Goal: Task Accomplishment & Management: Manage account settings

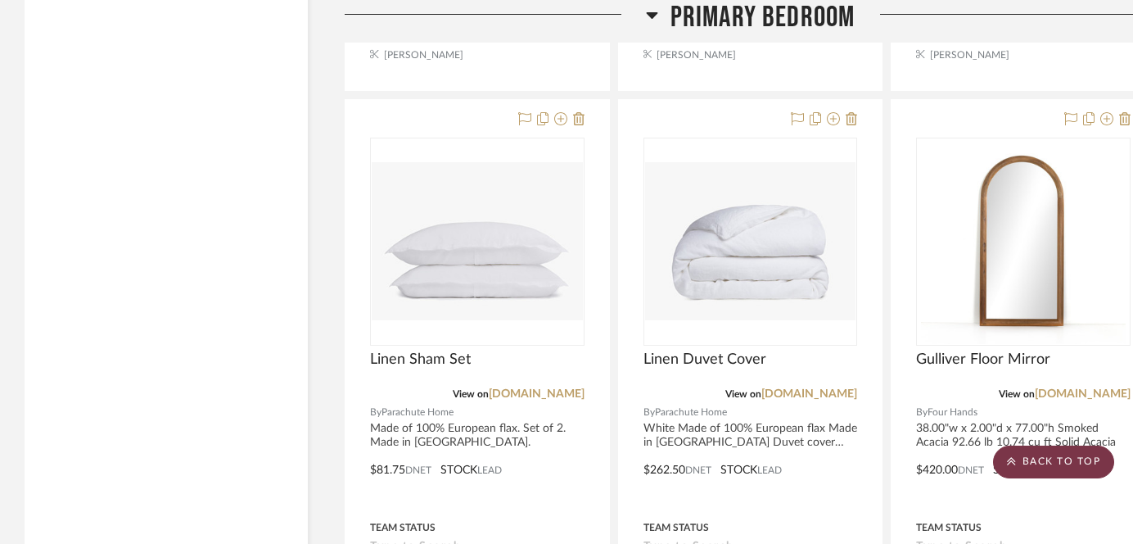
click at [1042, 454] on scroll-to-top-button "BACK TO TOP" at bounding box center [1053, 461] width 121 height 33
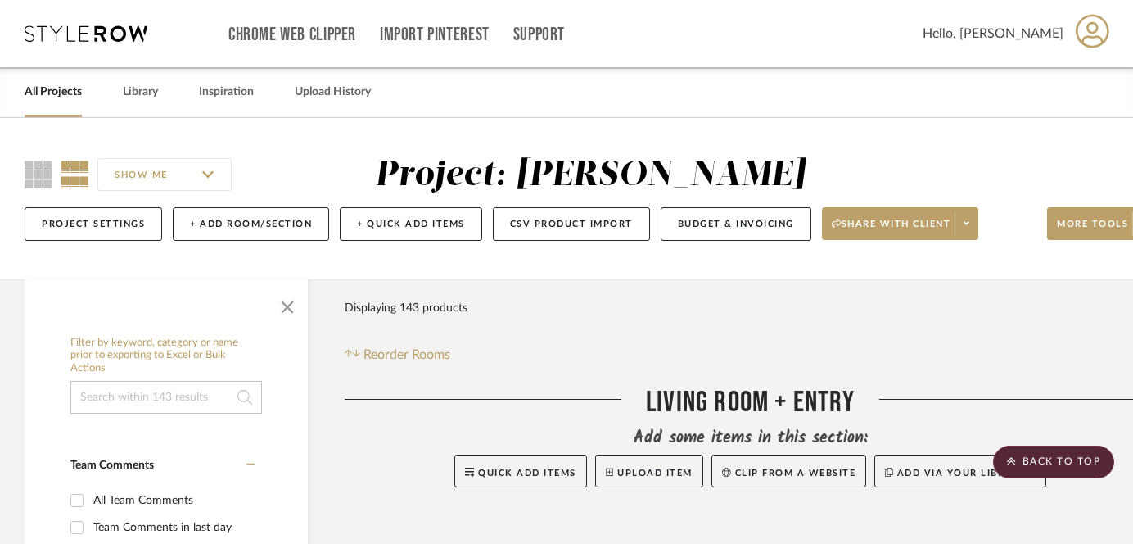
click at [47, 106] on div "All Projects" at bounding box center [53, 92] width 57 height 50
click at [47, 88] on link "All Projects" at bounding box center [53, 92] width 57 height 22
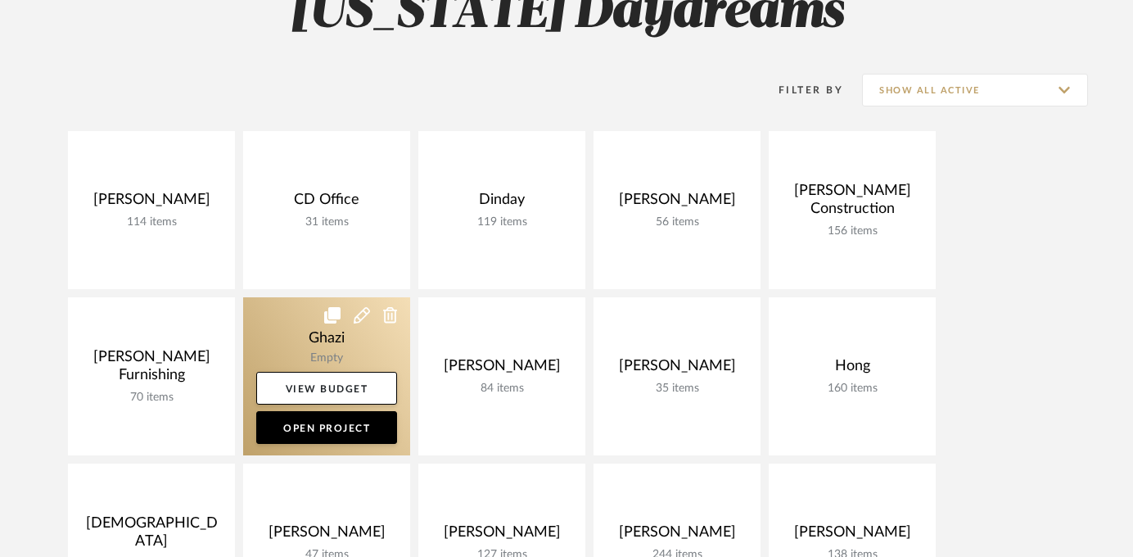
scroll to position [232, 0]
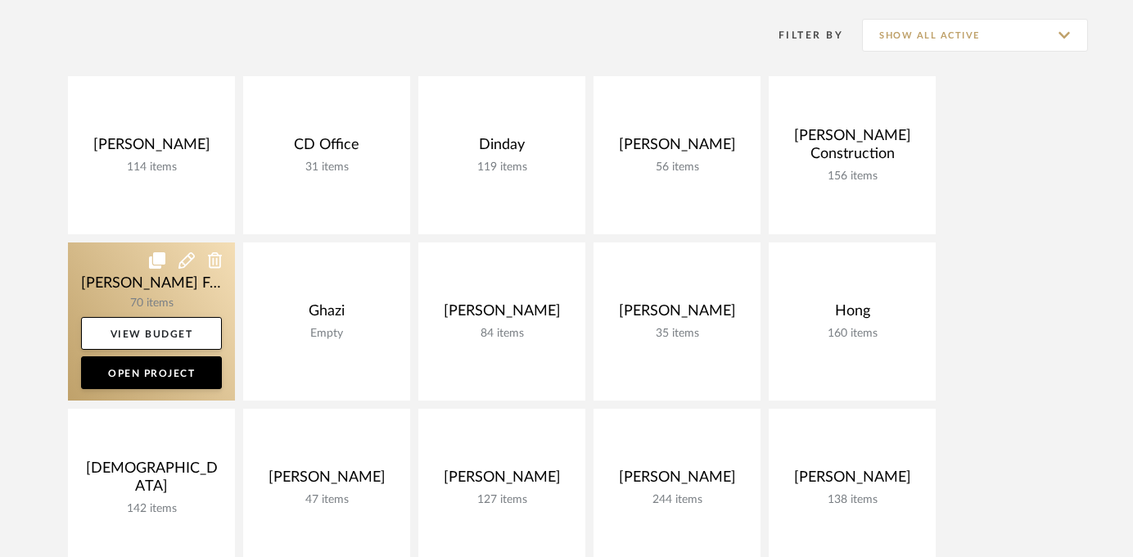
click at [163, 292] on link at bounding box center [151, 321] width 167 height 158
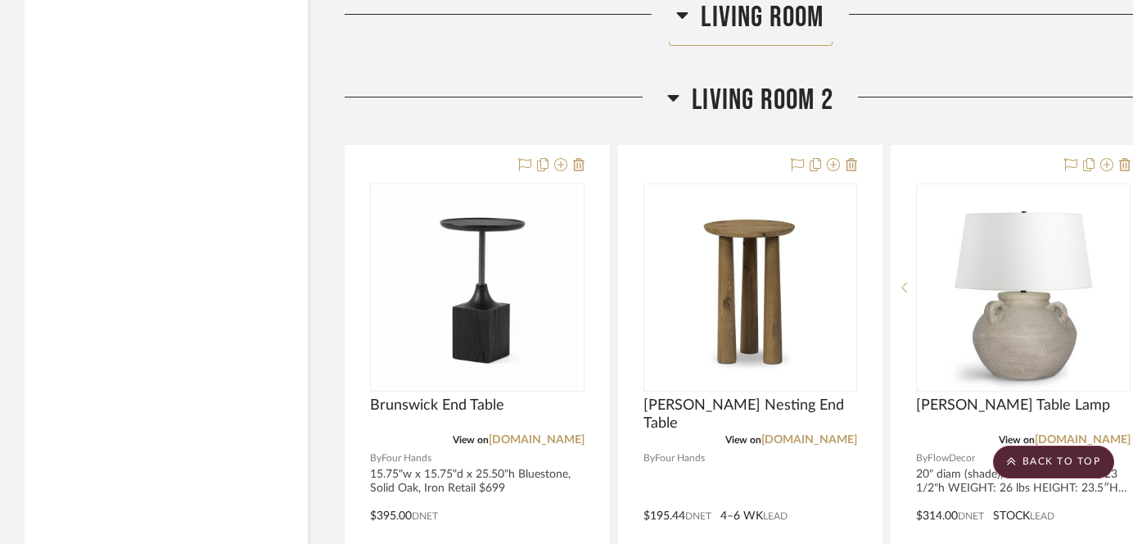
scroll to position [4240, 0]
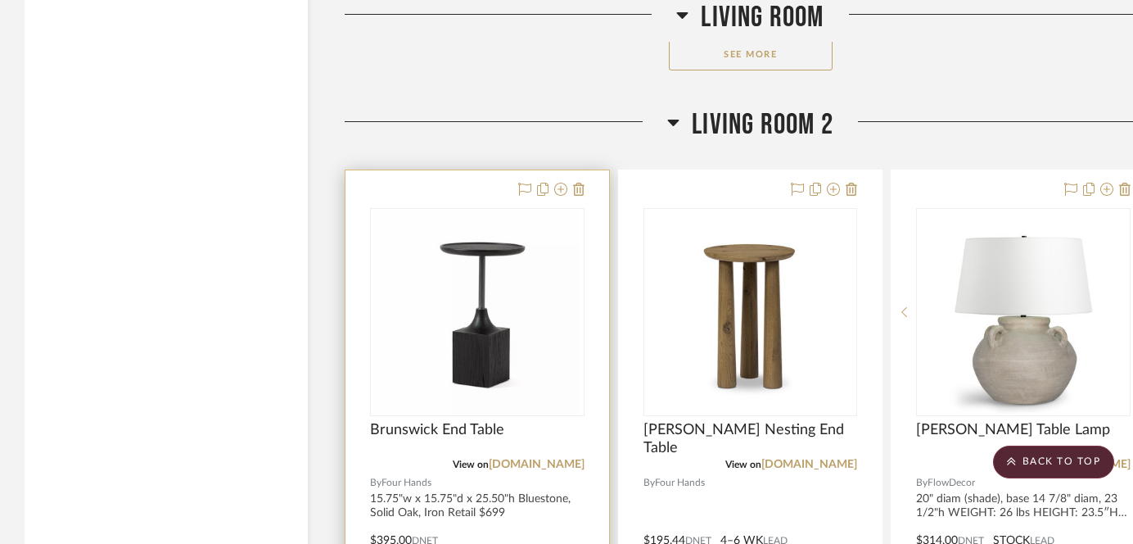
click at [525, 427] on div at bounding box center [478, 528] width 264 height 717
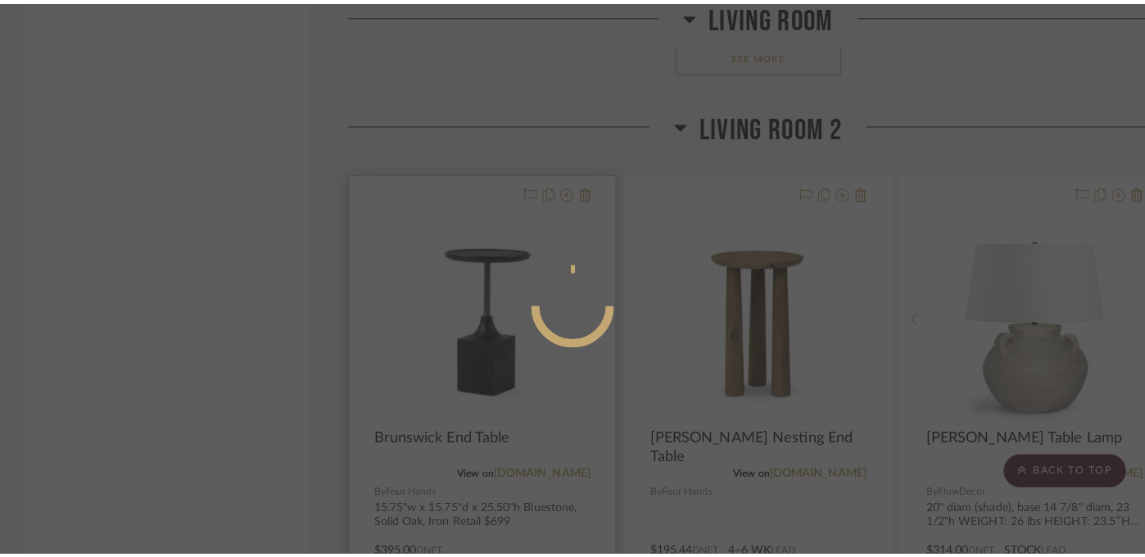
scroll to position [0, 0]
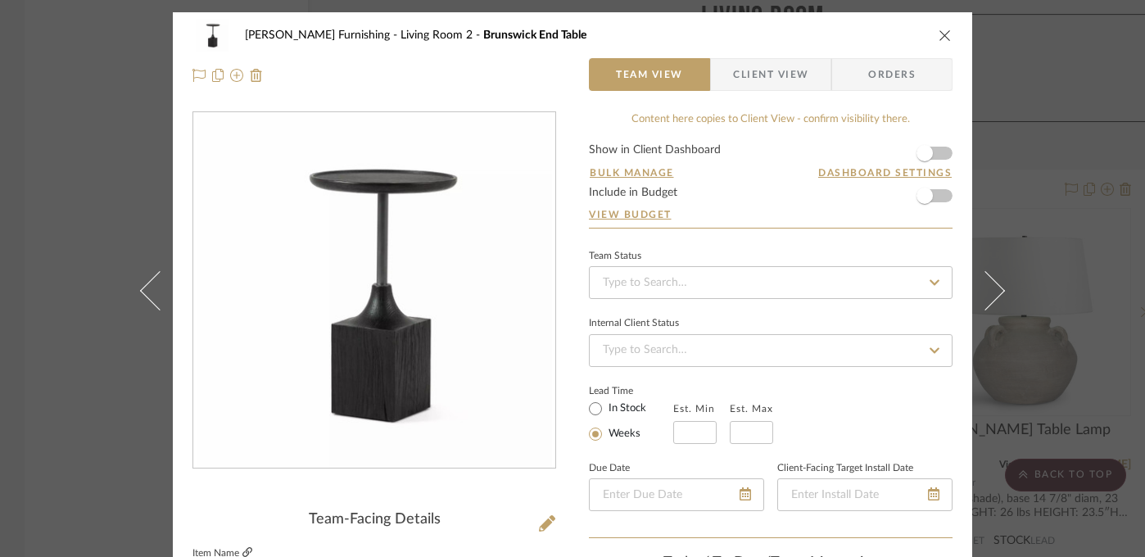
click at [242, 543] on icon at bounding box center [247, 552] width 10 height 10
click at [1074, 294] on div "[PERSON_NAME] Furnishing Living Room 2 Brunswick End Table Team View Client Vie…" at bounding box center [572, 278] width 1145 height 557
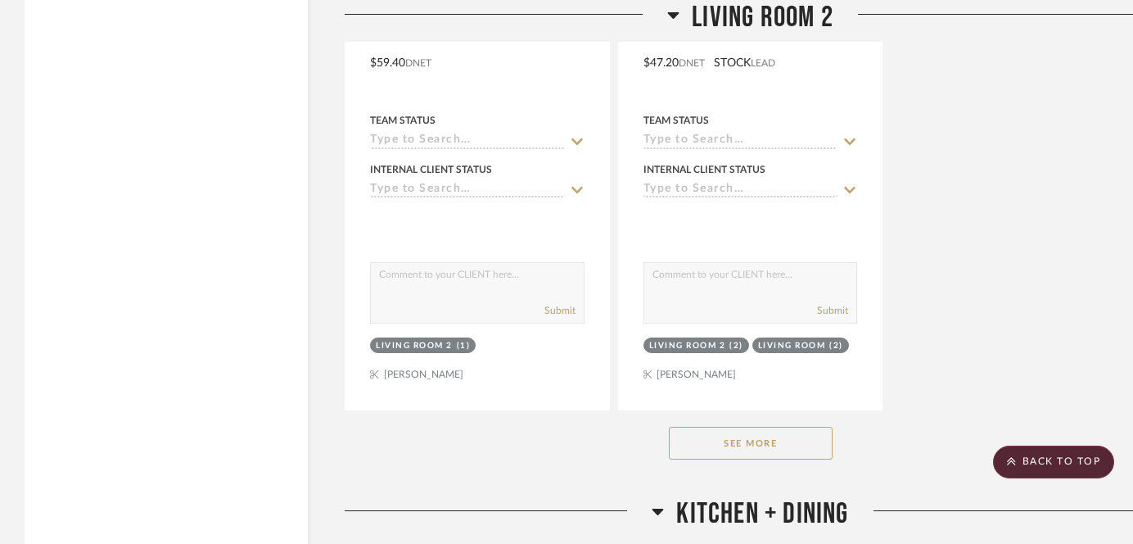
scroll to position [6242, 0]
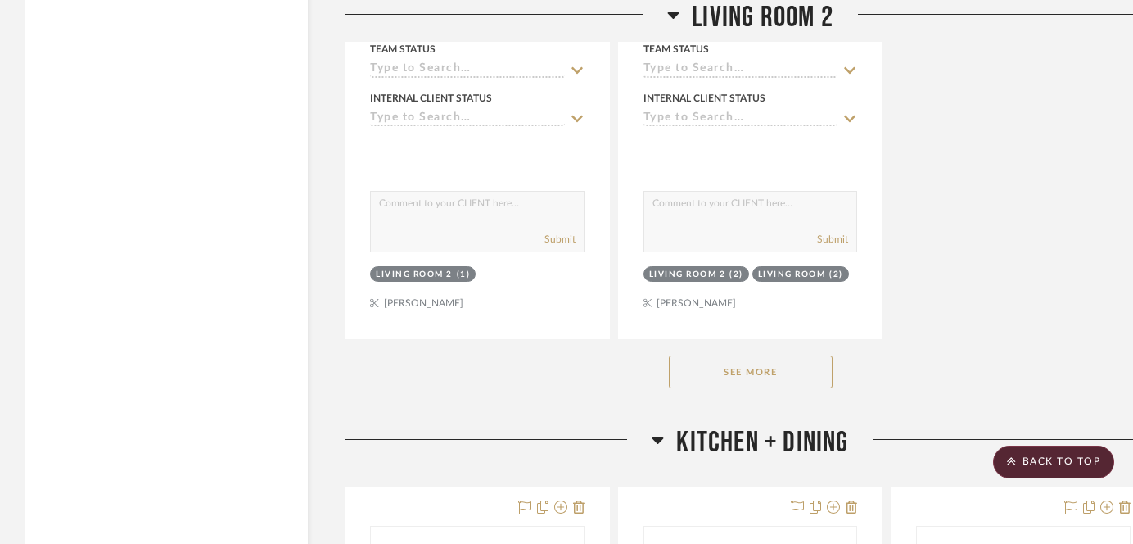
click at [768, 355] on button "See More" at bounding box center [751, 371] width 164 height 33
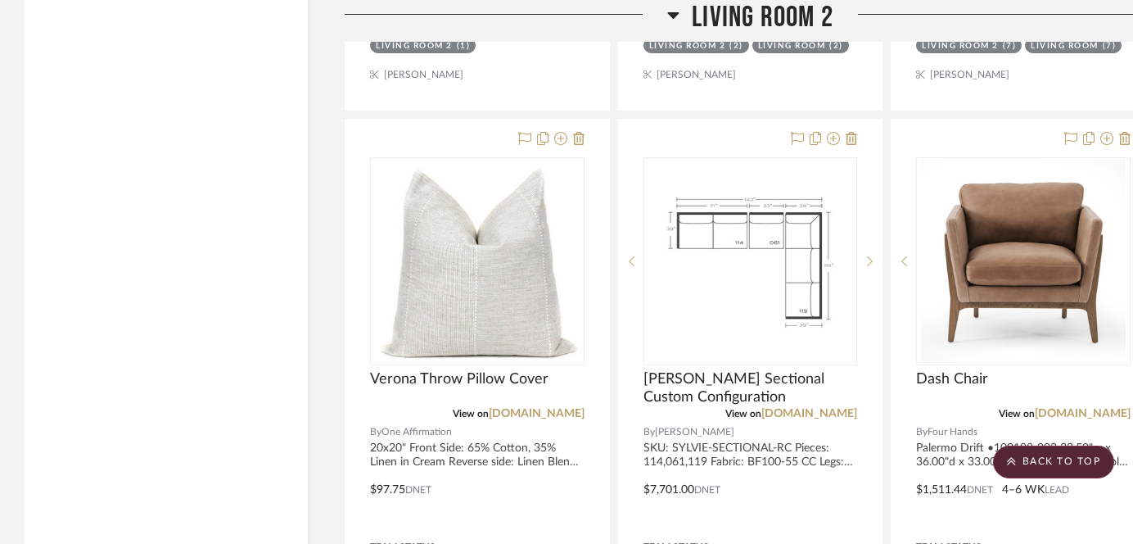
scroll to position [6471, 0]
click at [1083, 407] on link "[DOMAIN_NAME]" at bounding box center [1083, 412] width 96 height 11
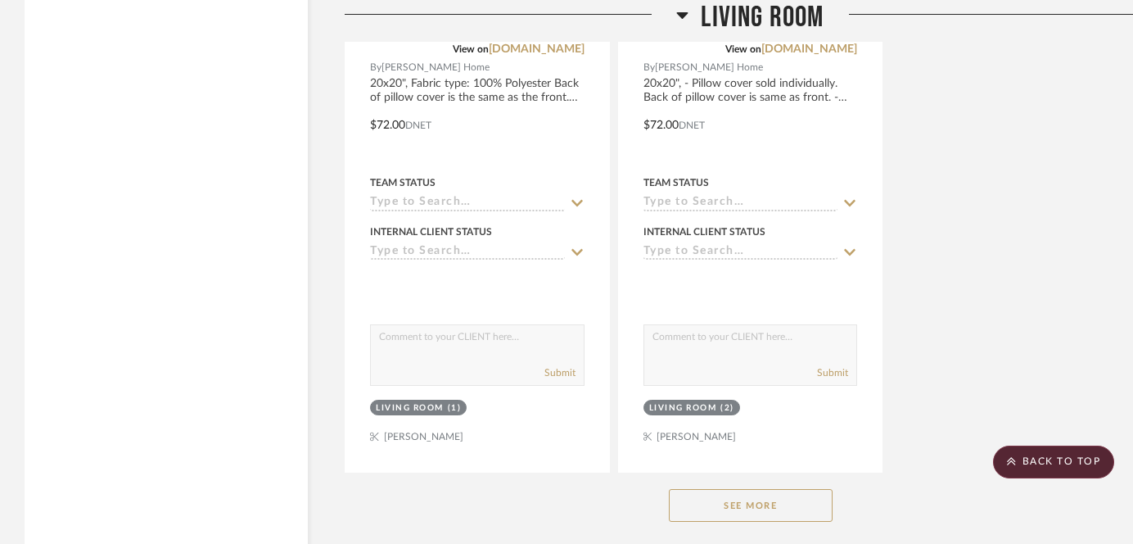
scroll to position [3990, 0]
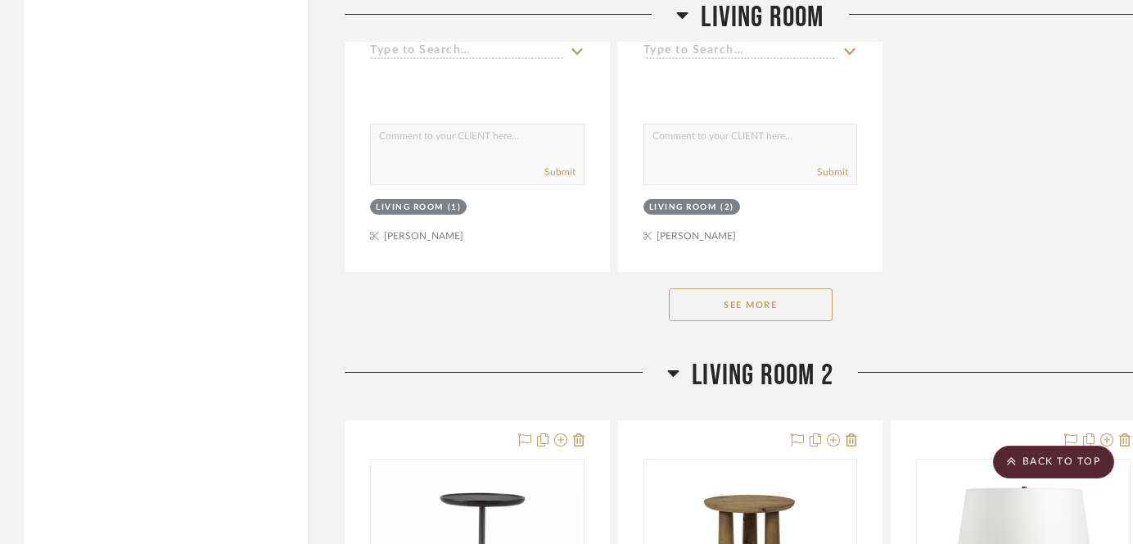
click at [760, 288] on button "See More" at bounding box center [751, 304] width 164 height 33
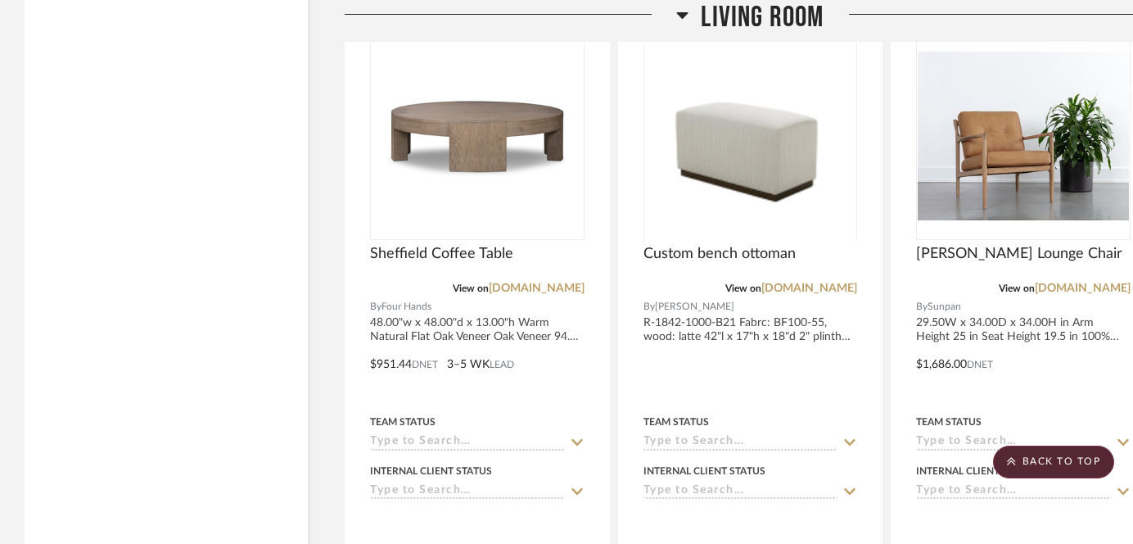
scroll to position [5004, 0]
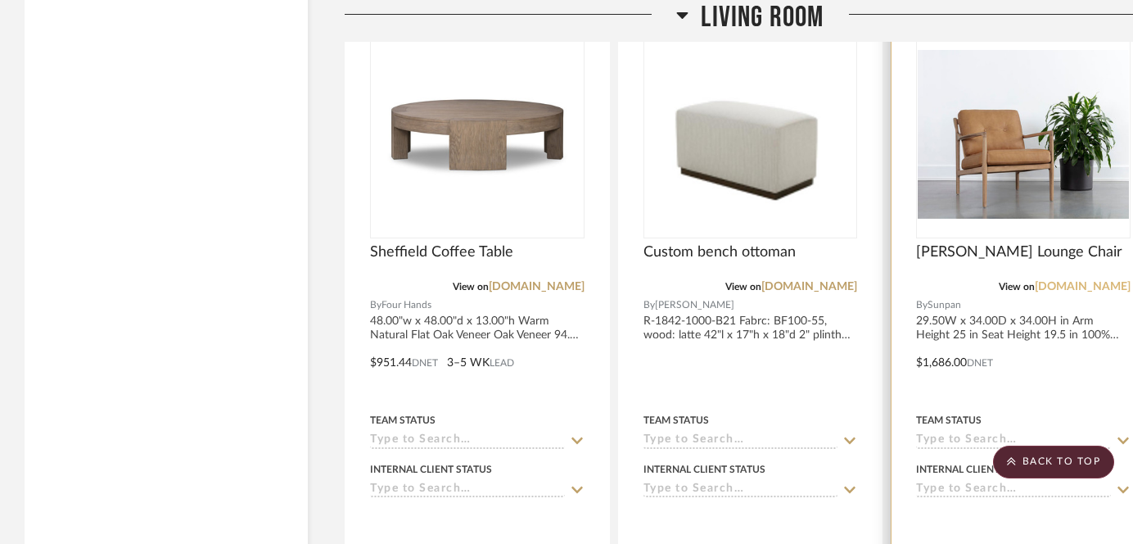
click at [1082, 281] on link "[DOMAIN_NAME]" at bounding box center [1083, 286] width 96 height 11
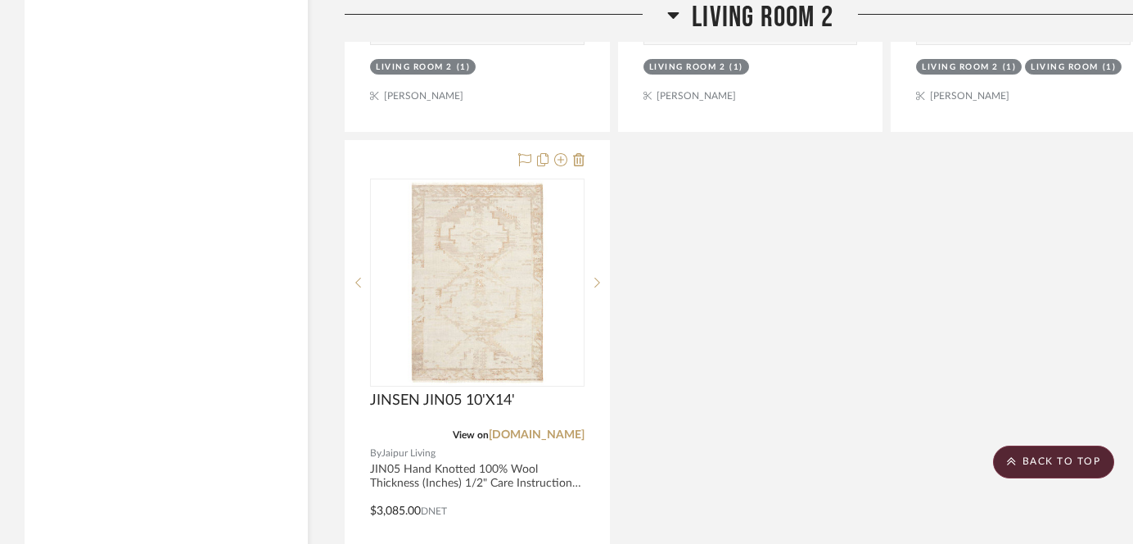
scroll to position [10103, 0]
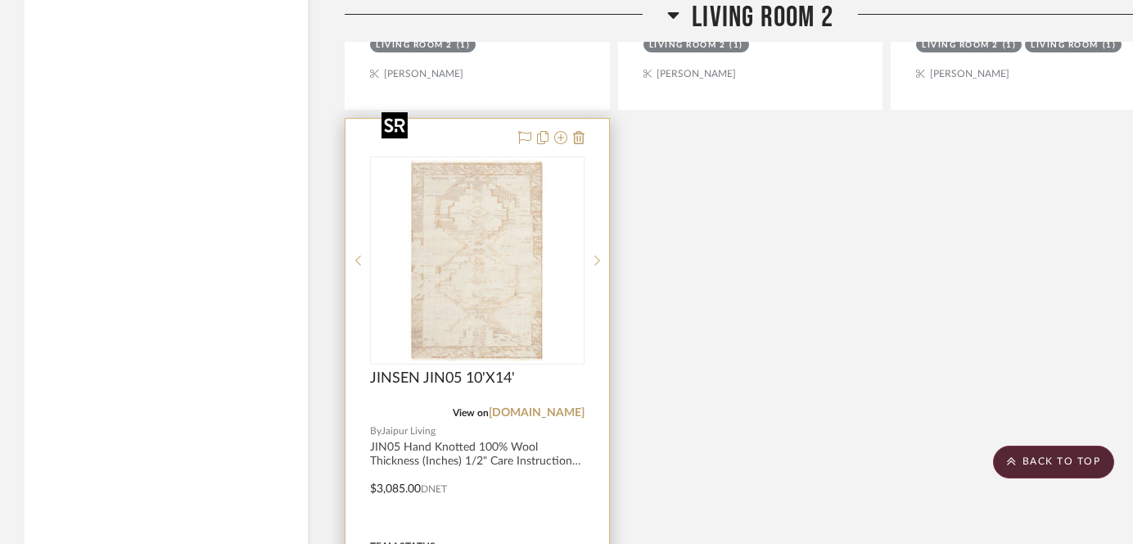
click at [0, 0] on img at bounding box center [0, 0] width 0 height 0
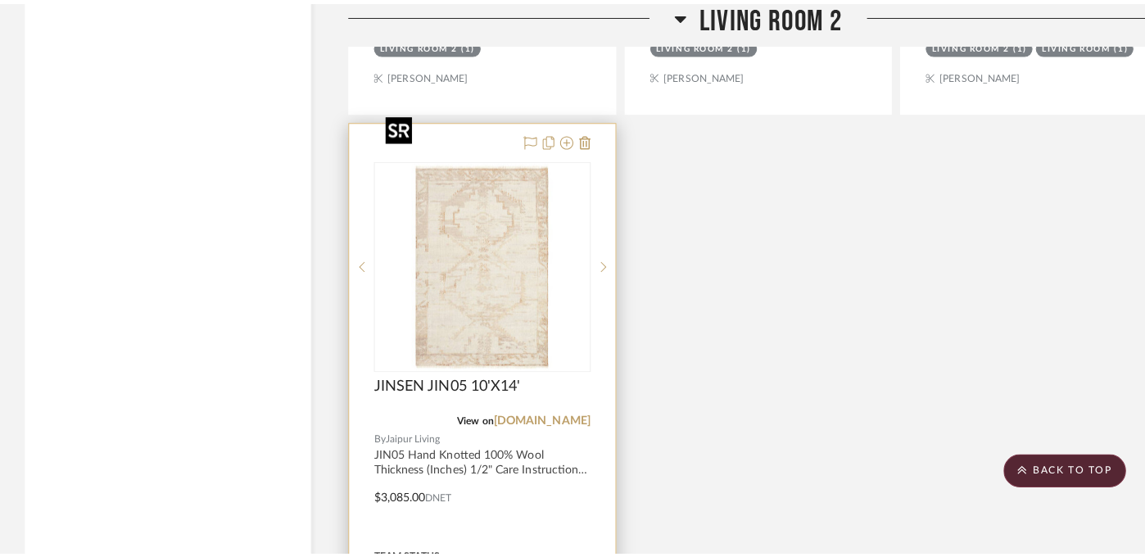
scroll to position [0, 0]
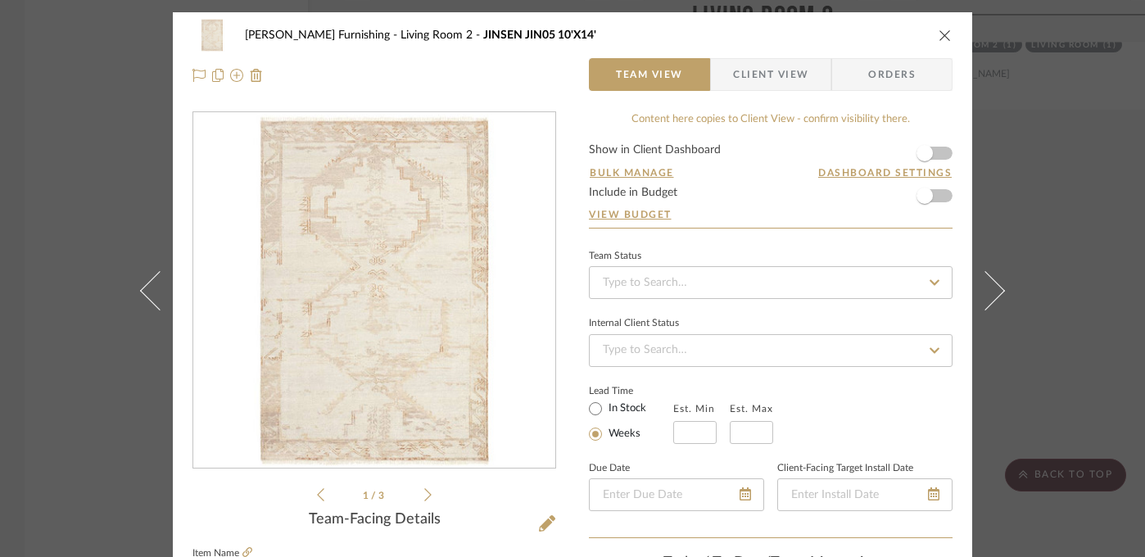
click at [53, 154] on div "[PERSON_NAME] Furnishing Living Room 2 JINSEN JIN05 10'X14' Team View Client Vi…" at bounding box center [572, 278] width 1145 height 557
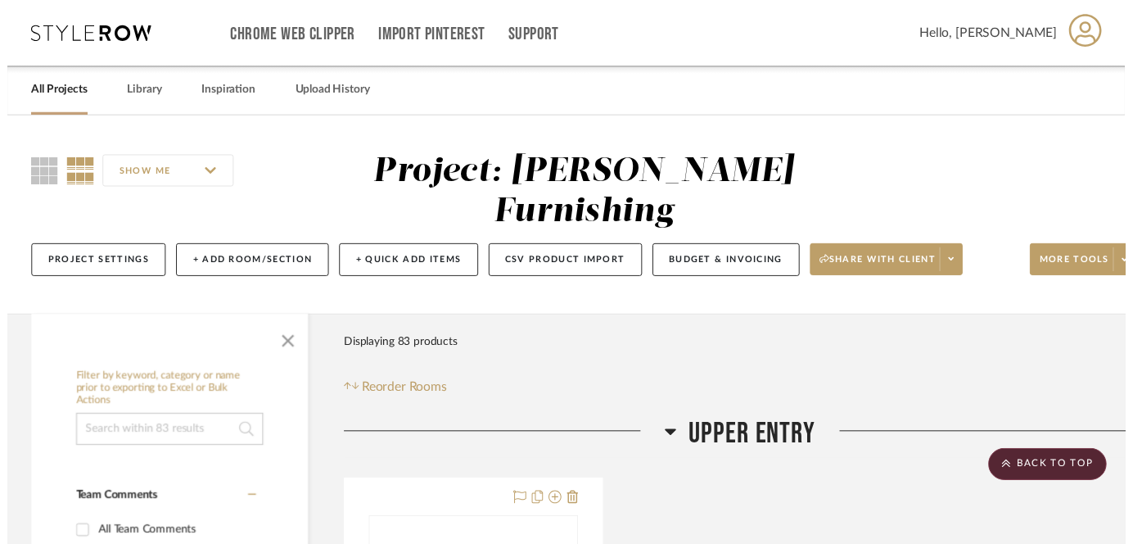
scroll to position [10103, 0]
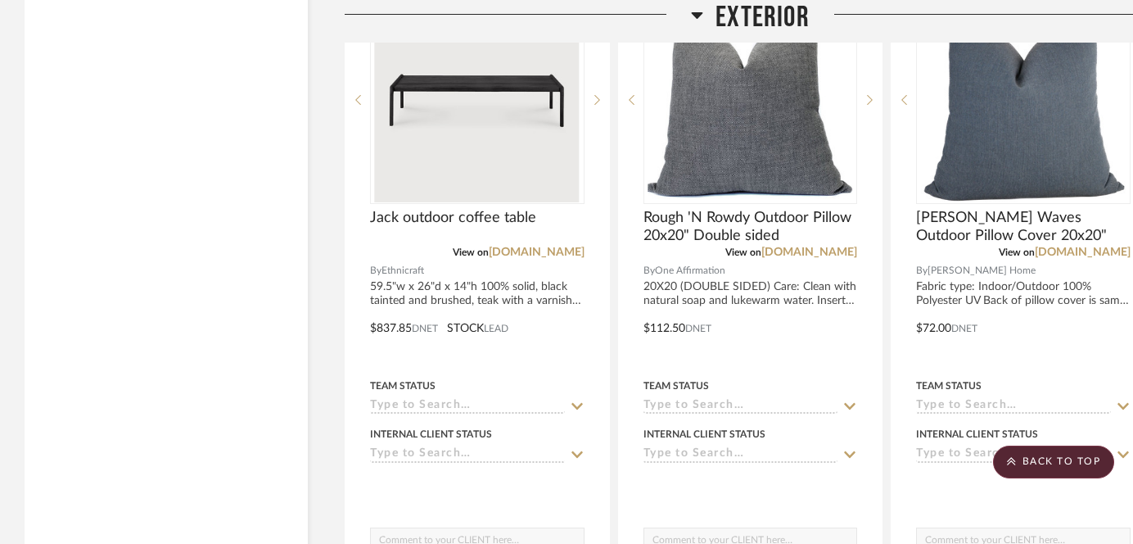
scroll to position [16777, 0]
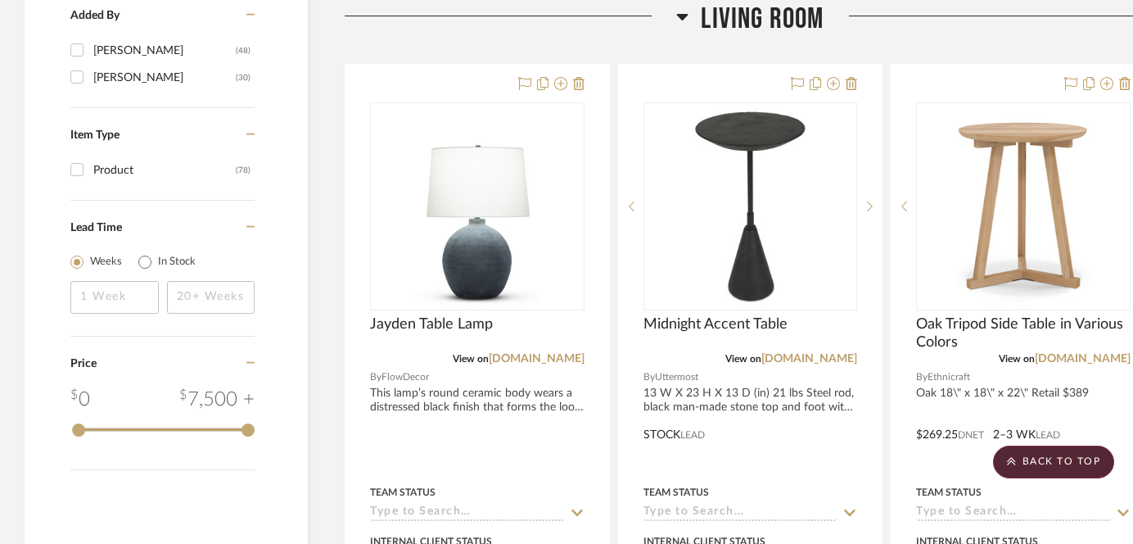
scroll to position [2010, 0]
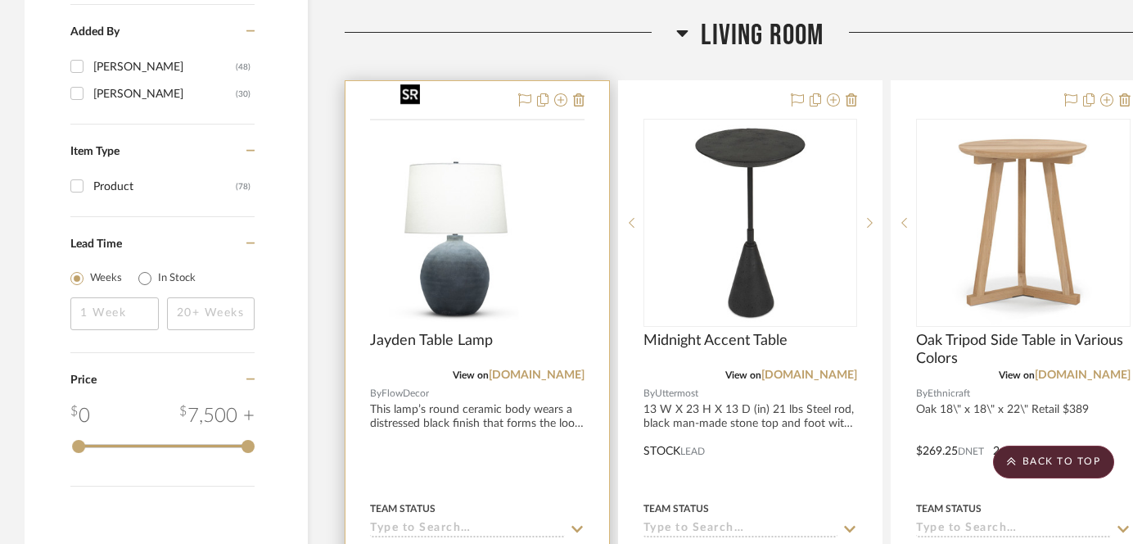
click at [0, 0] on img at bounding box center [0, 0] width 0 height 0
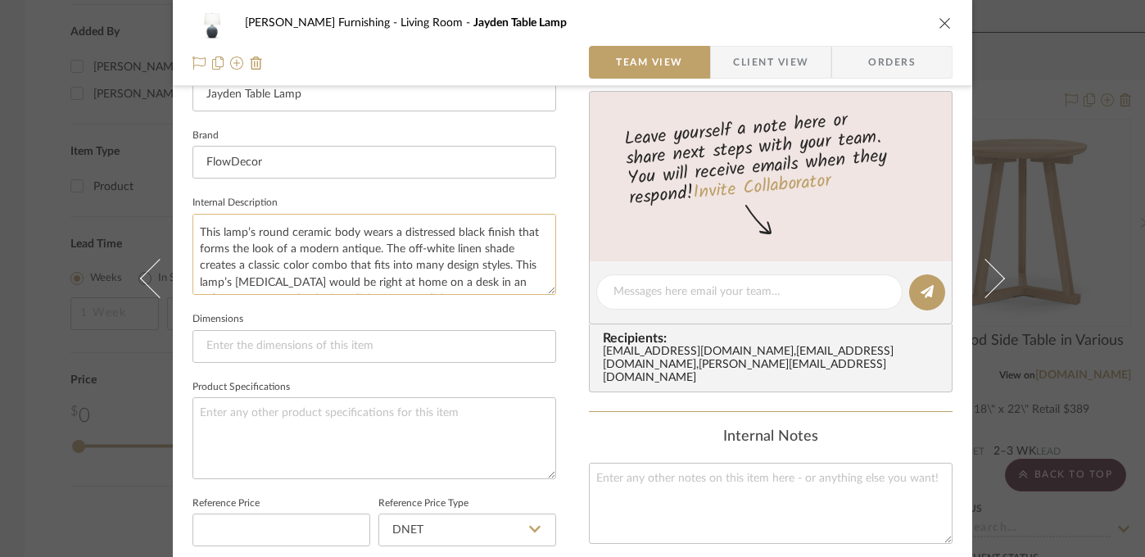
scroll to position [0, 0]
click at [94, 473] on div "Faust Furnishing Living Room Jayden Table Lamp Team View Client View Orders Tea…" at bounding box center [572, 278] width 1145 height 557
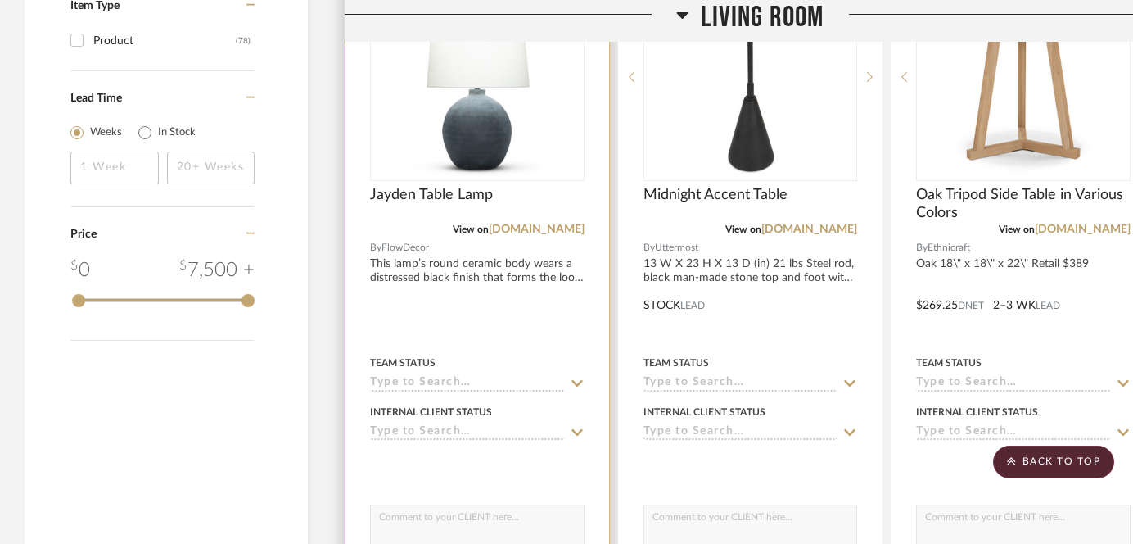
scroll to position [2104, 0]
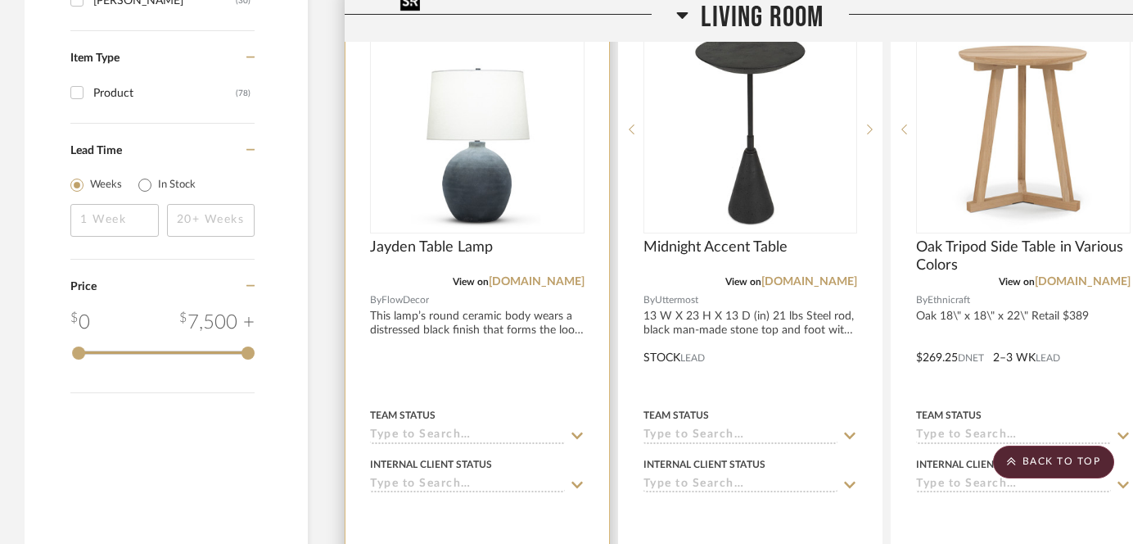
click at [504, 139] on img "0" at bounding box center [477, 129] width 167 height 205
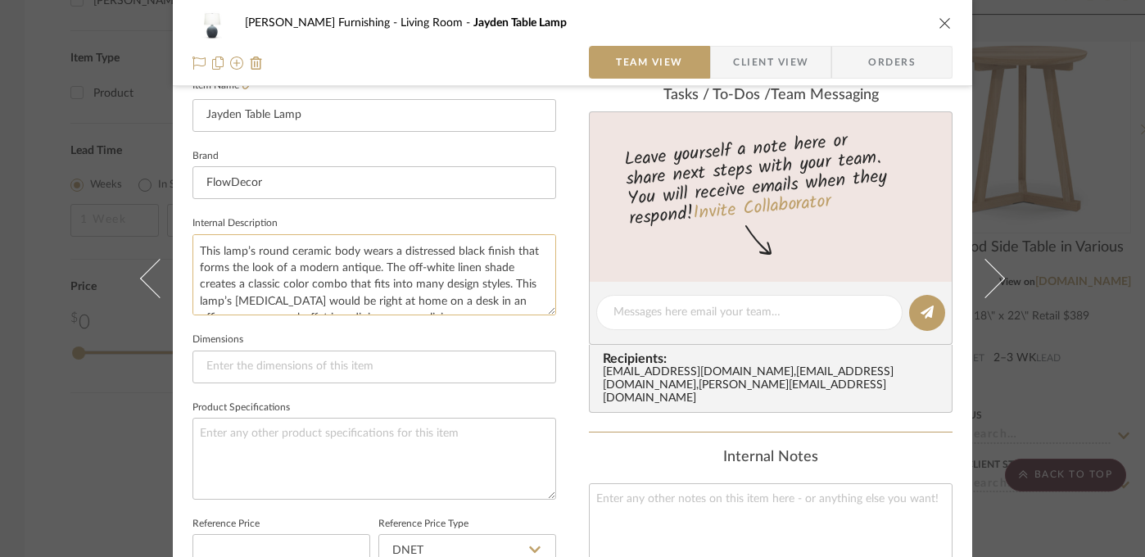
scroll to position [143, 0]
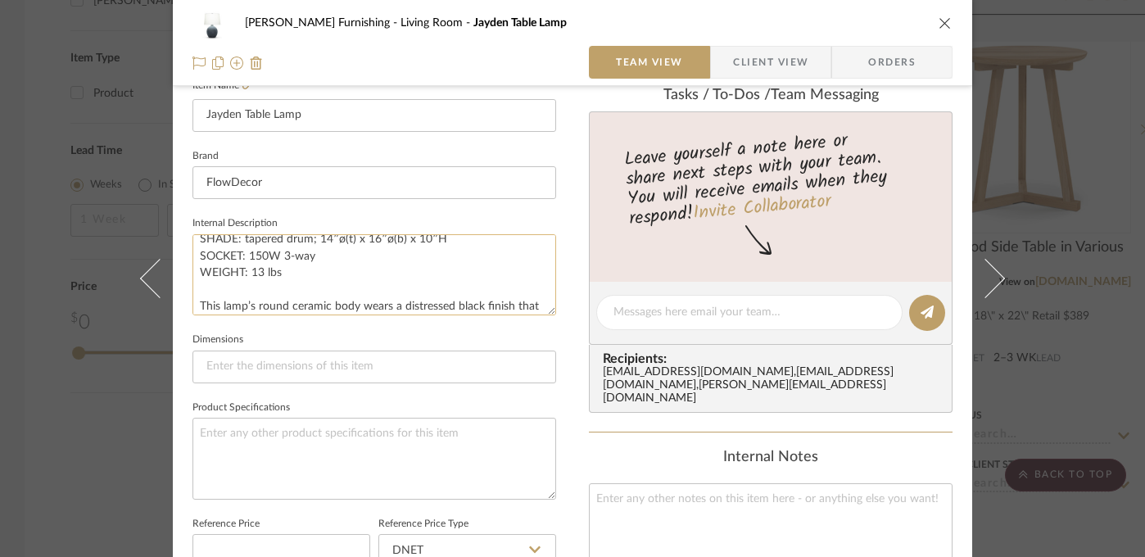
drag, startPoint x: 454, startPoint y: 302, endPoint x: 192, endPoint y: 283, distance: 262.8
click at [192, 283] on textarea "This lamp’s round ceramic body wears a distressed black finish that forms the l…" at bounding box center [374, 274] width 364 height 81
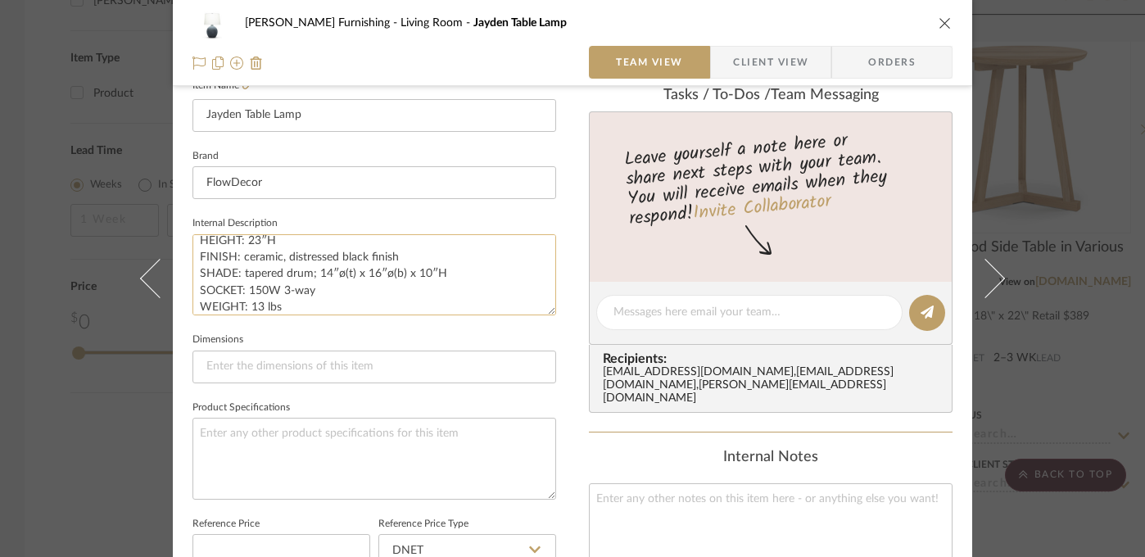
scroll to position [107, 0]
type textarea "This lamp’s round ceramic body wears a distressed black finish that forms the l…"
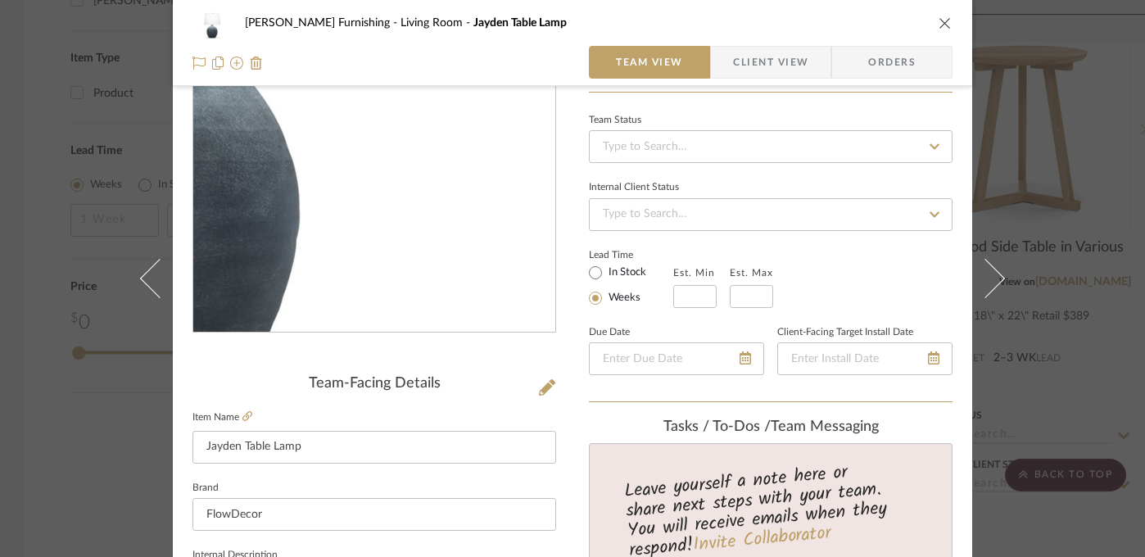
scroll to position [123, 0]
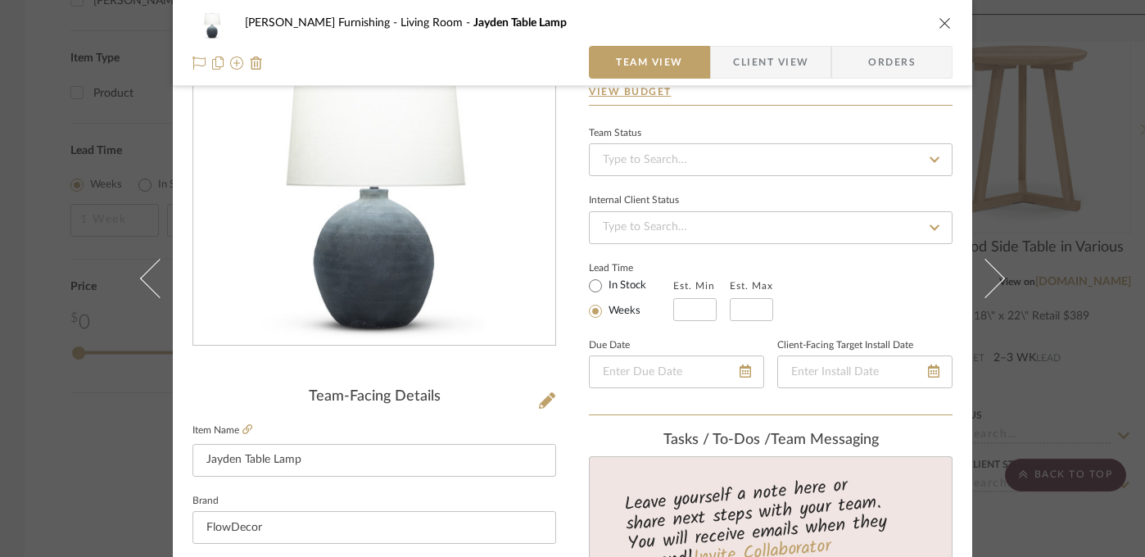
click at [1109, 296] on div "Faust Furnishing Living Room Jayden Table Lamp Team View Client View Orders Tea…" at bounding box center [572, 278] width 1145 height 557
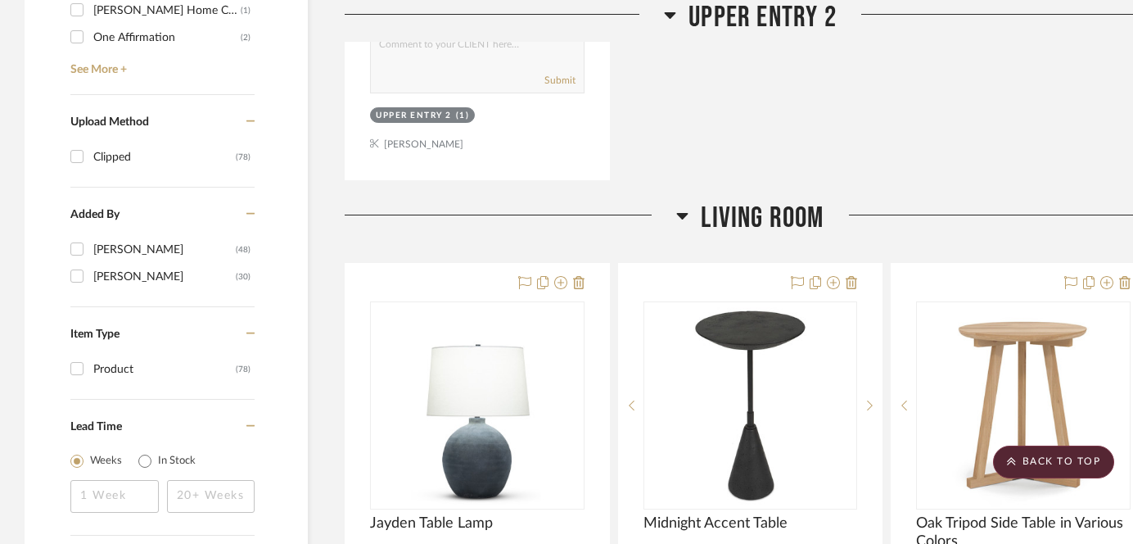
scroll to position [1904, 0]
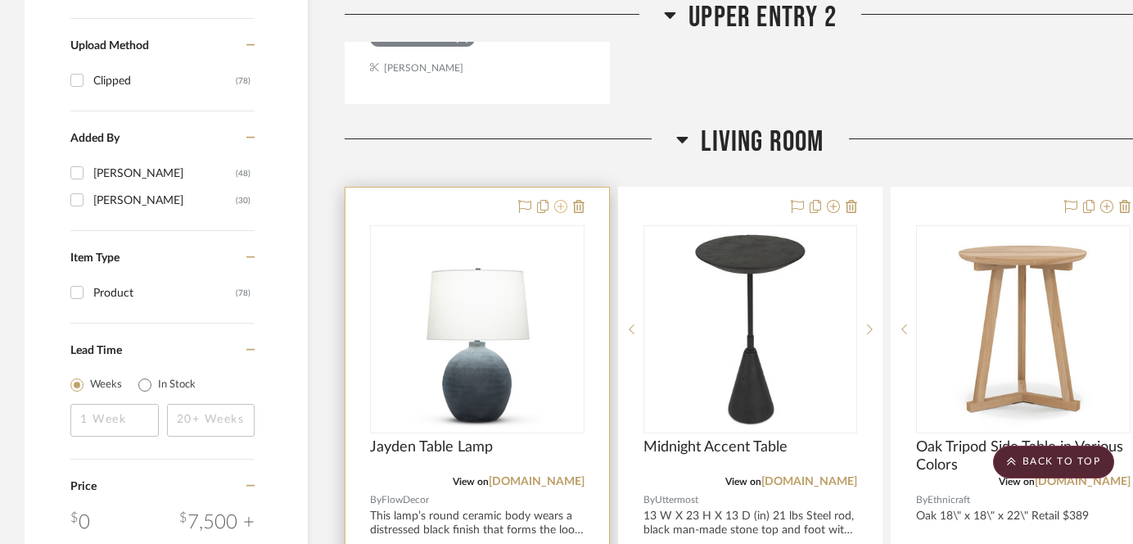
click at [562, 200] on icon at bounding box center [560, 206] width 13 height 13
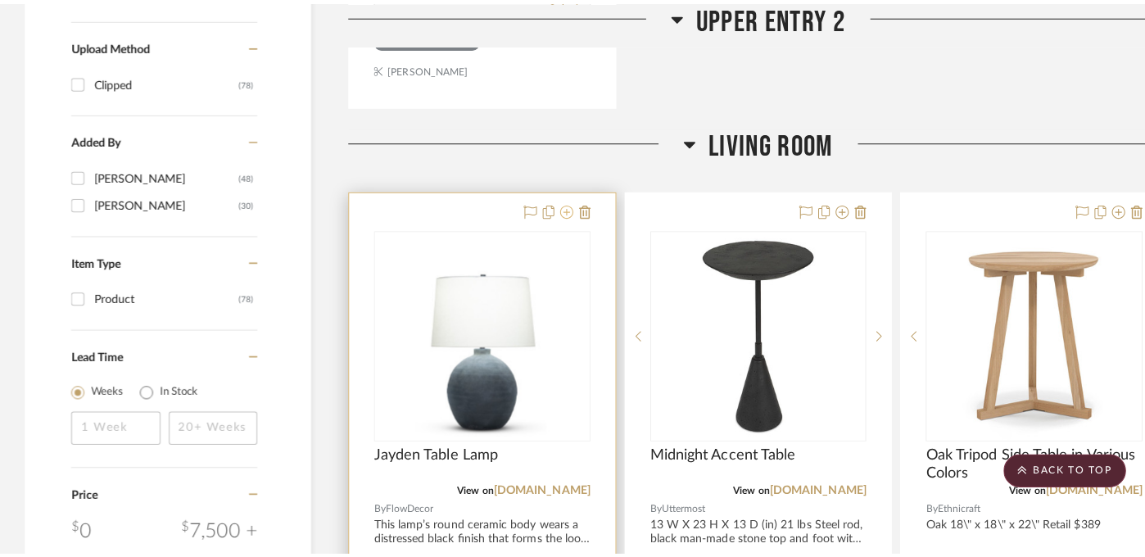
scroll to position [0, 0]
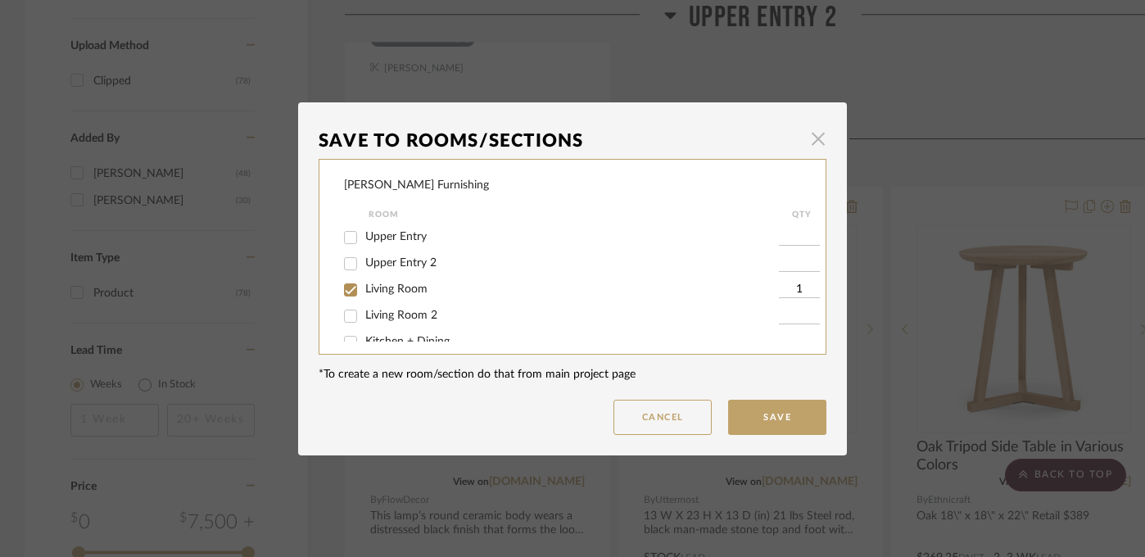
click at [812, 138] on span "button" at bounding box center [818, 139] width 33 height 33
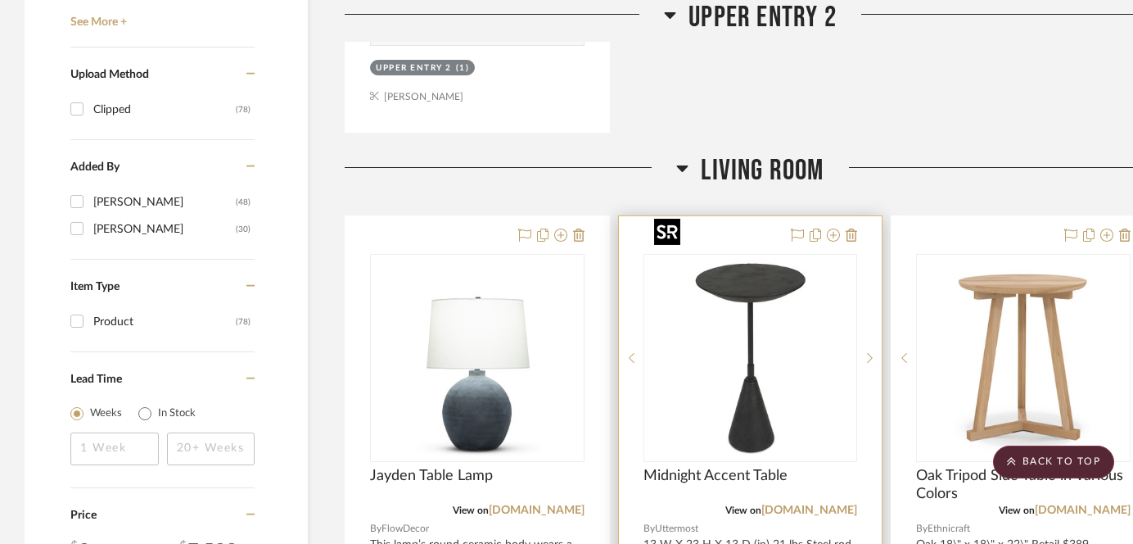
scroll to position [1847, 0]
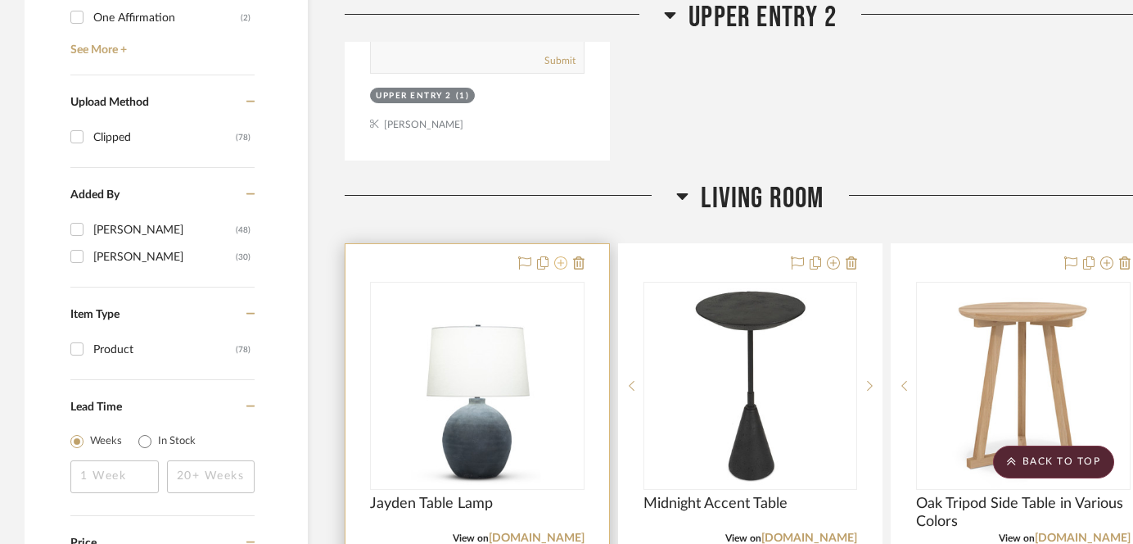
click at [558, 256] on icon at bounding box center [560, 262] width 13 height 13
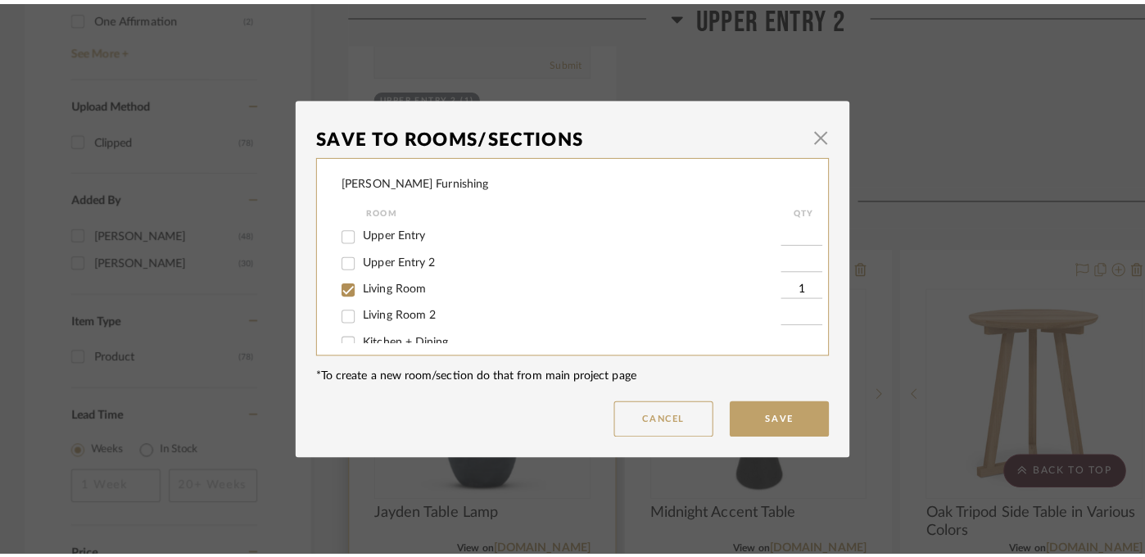
scroll to position [0, 0]
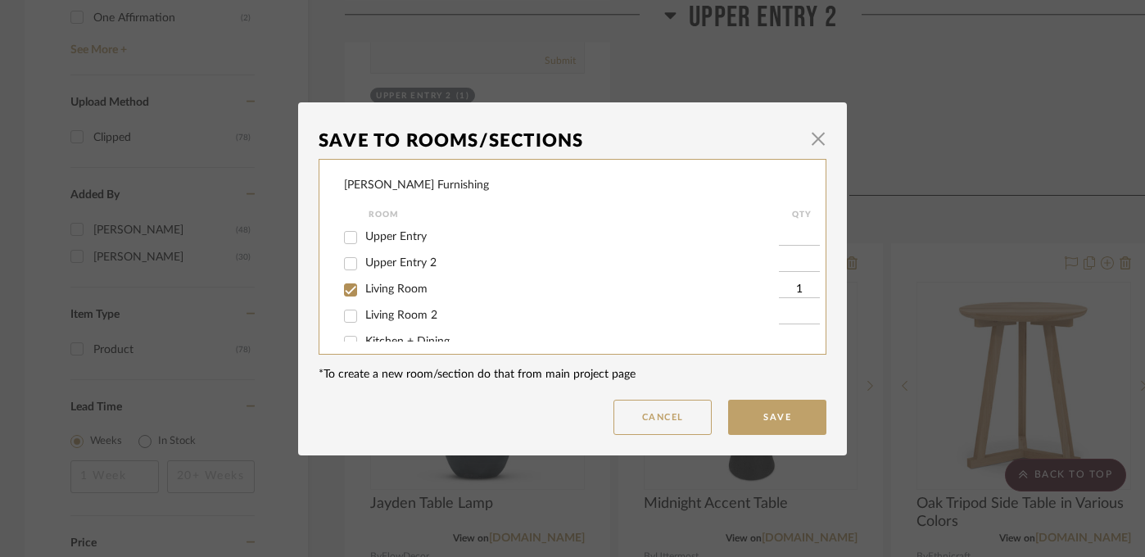
click at [365, 292] on span "Living Room" at bounding box center [396, 288] width 62 height 11
click at [363, 292] on input "Living Room" at bounding box center [350, 290] width 26 height 26
checkbox input "false"
click at [757, 420] on button "Save" at bounding box center [777, 417] width 98 height 35
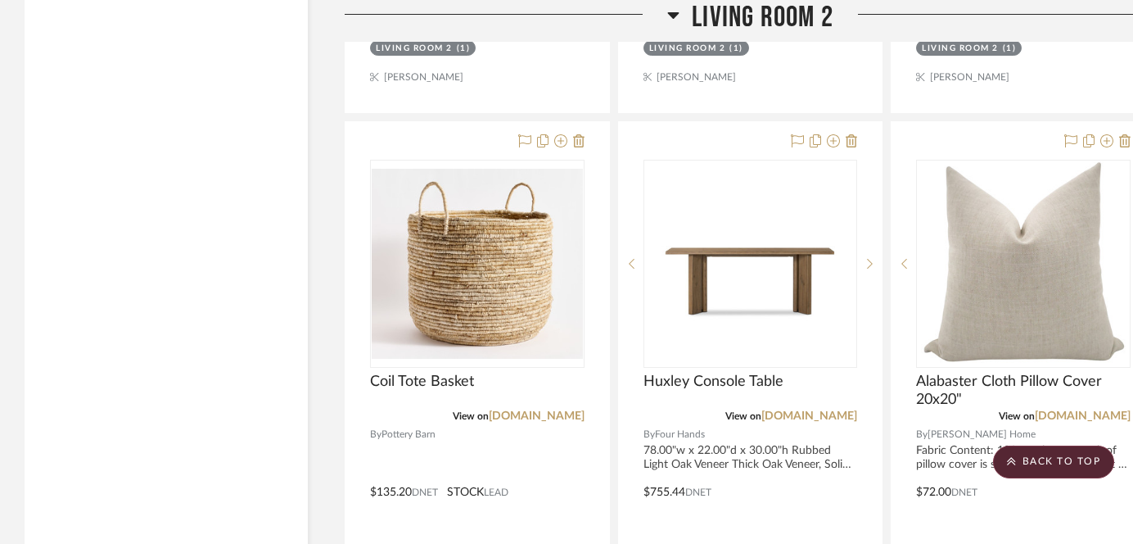
scroll to position [4989, 0]
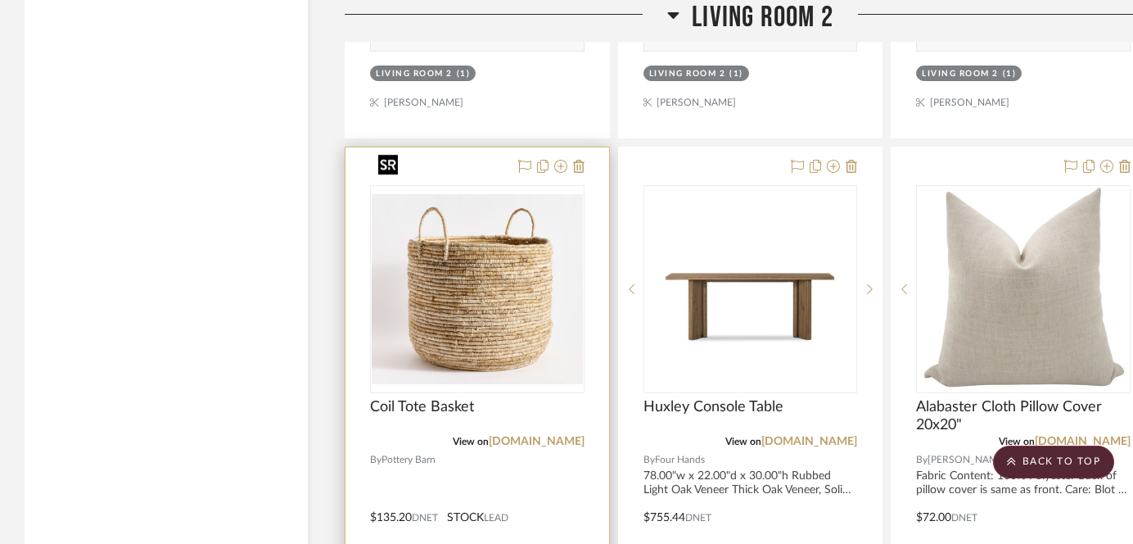
click at [0, 0] on img at bounding box center [0, 0] width 0 height 0
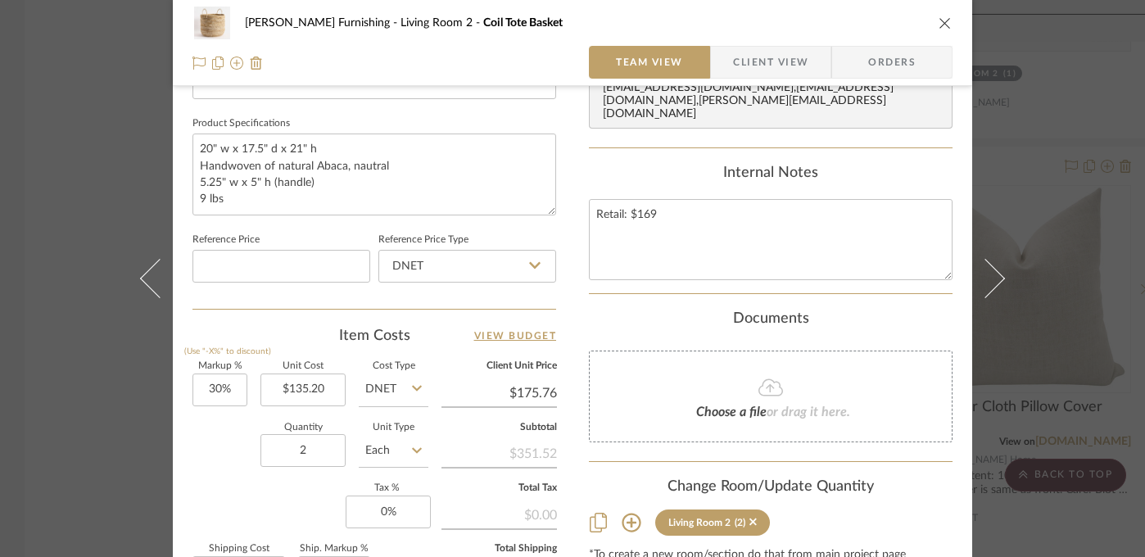
scroll to position [765, 0]
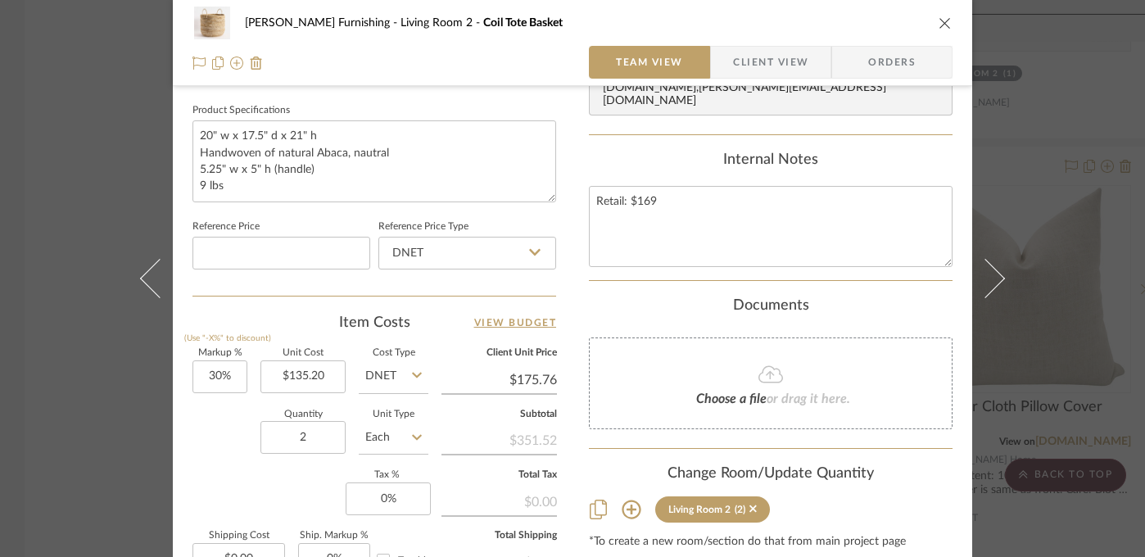
click at [48, 452] on div "Faust Furnishing Living Room 2 Coil Tote Basket Team View Client View Orders Te…" at bounding box center [572, 278] width 1145 height 557
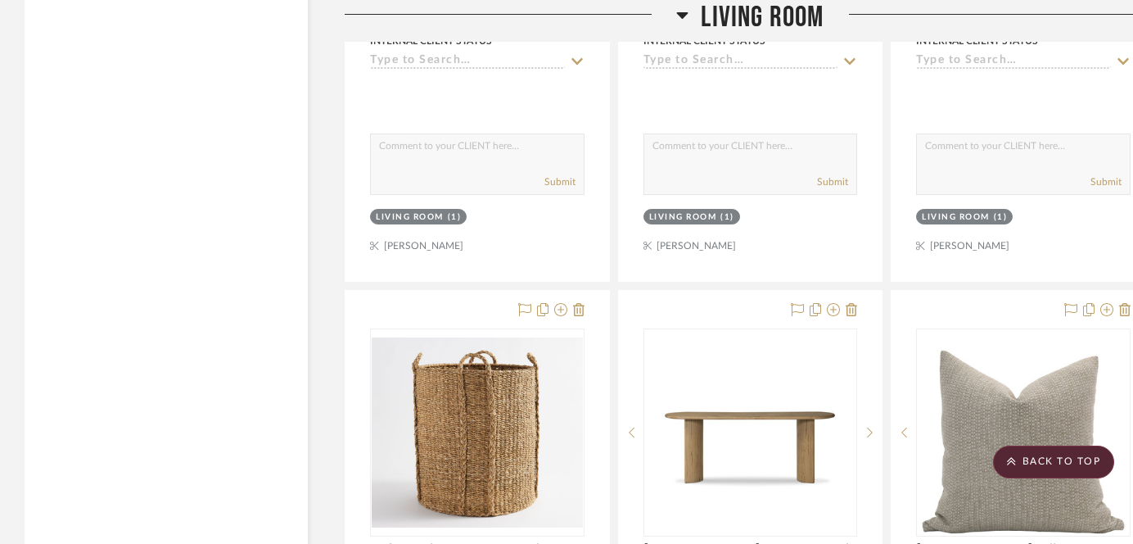
scroll to position [2503, 0]
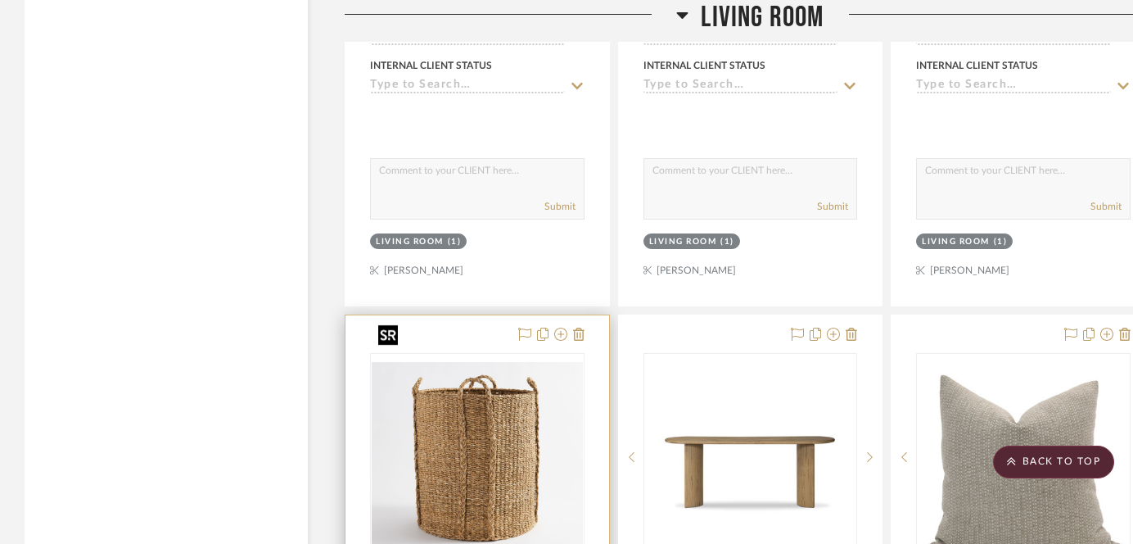
click at [477, 425] on img "0" at bounding box center [477, 457] width 211 height 190
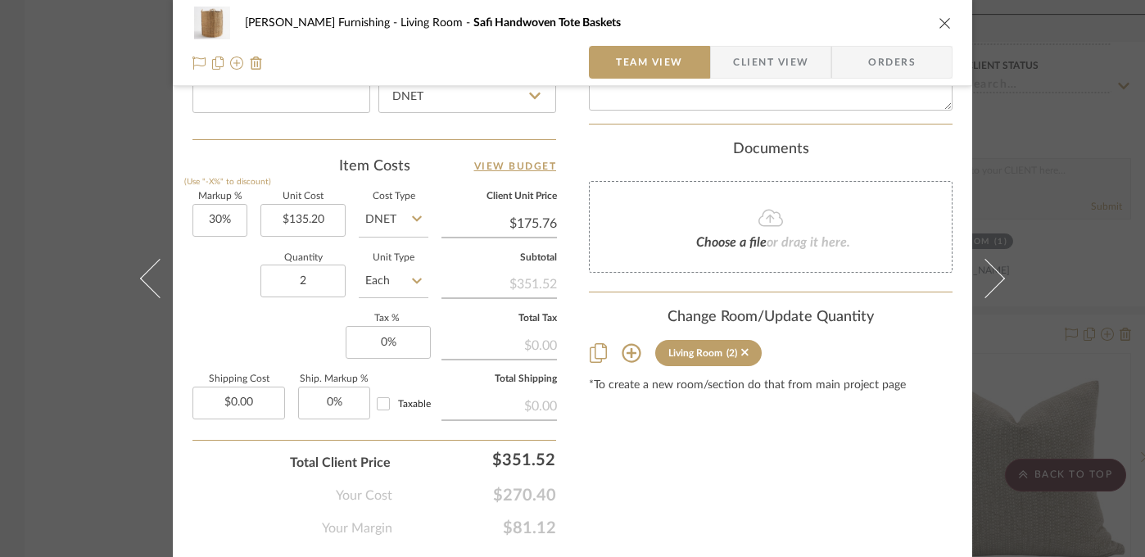
scroll to position [961, 0]
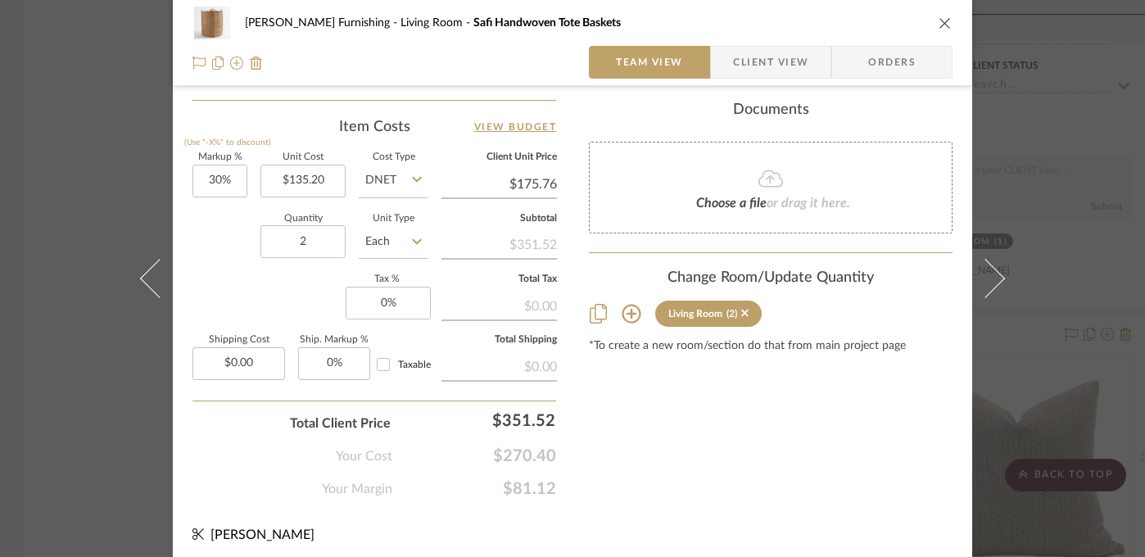
click at [100, 418] on div "Faust Furnishing Living Room Safi Handwoven Tote Baskets Team View Client View …" at bounding box center [572, 278] width 1145 height 557
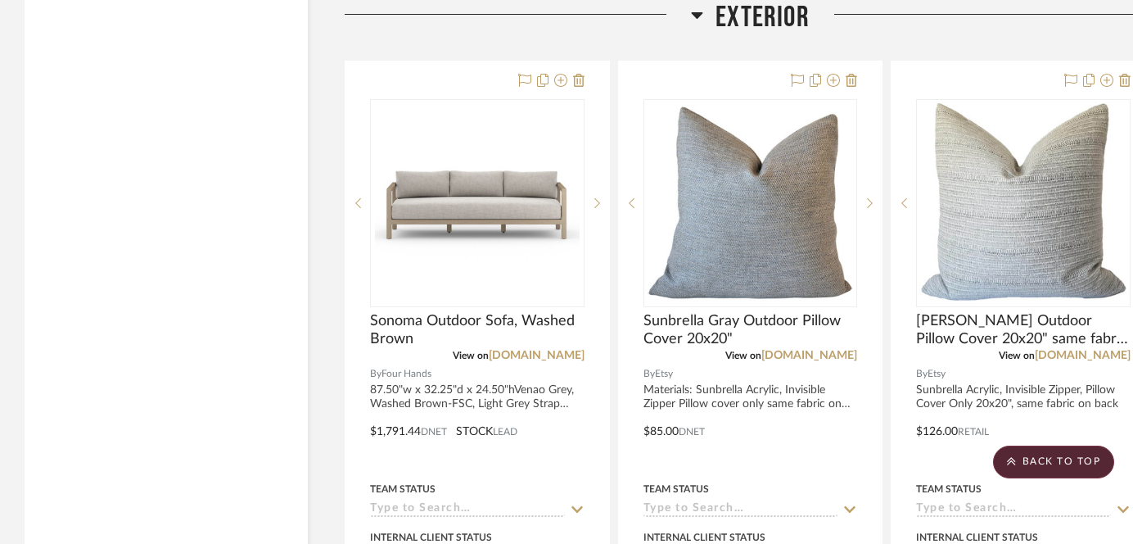
scroll to position [16690, 0]
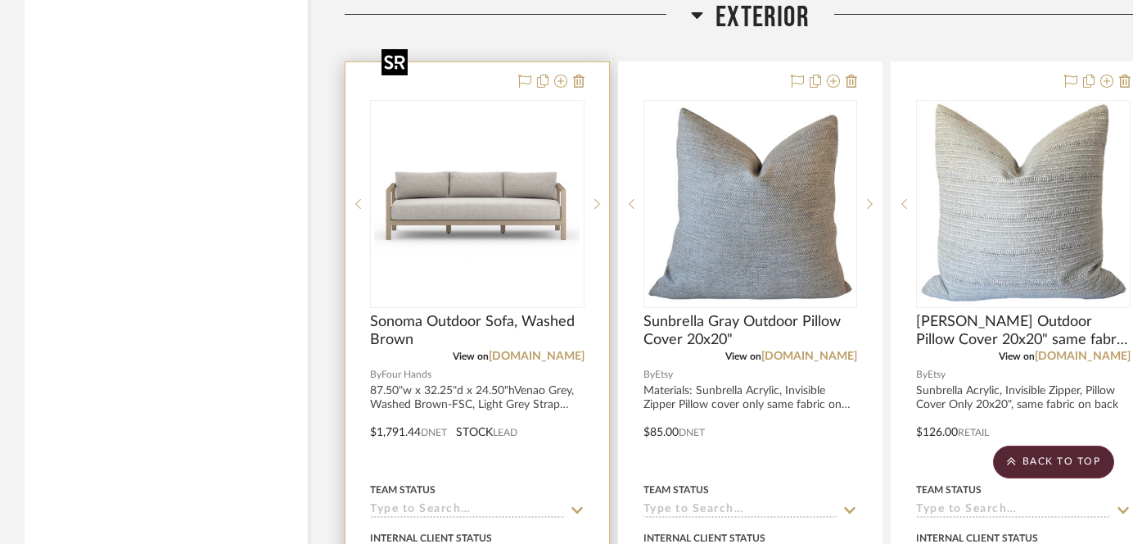
click at [0, 0] on img at bounding box center [0, 0] width 0 height 0
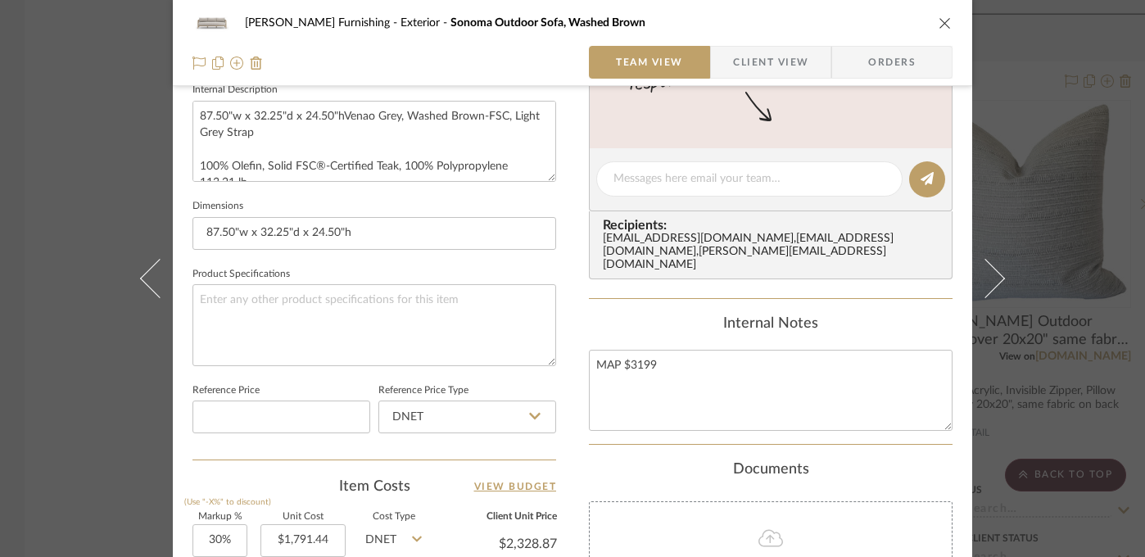
scroll to position [739, 0]
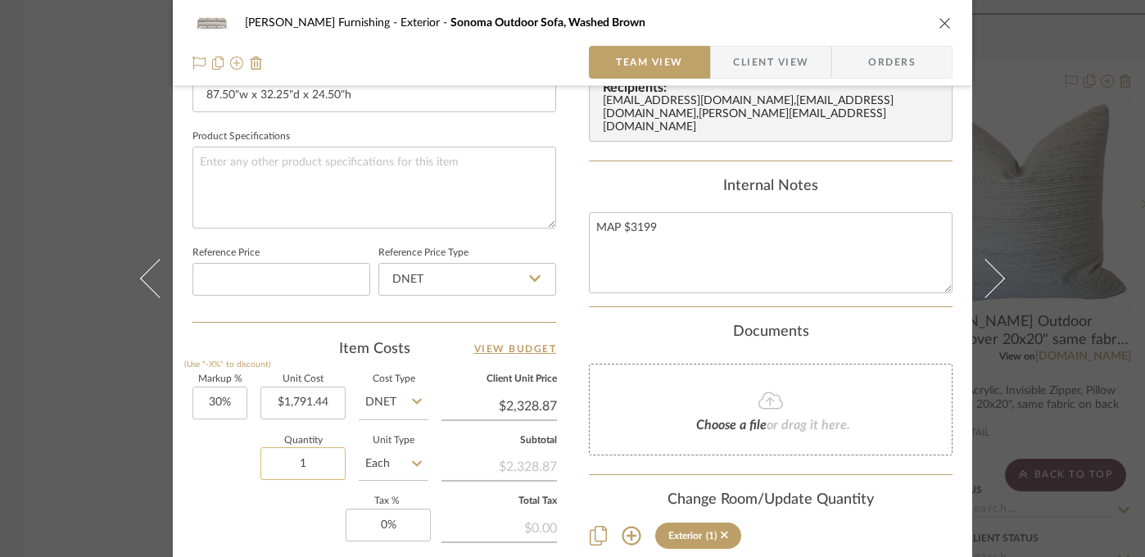
click at [305, 468] on input "1" at bounding box center [302, 463] width 85 height 33
type input "2"
click at [228, 492] on div "Markup % (Use "-X%" to discount) 30% Unit Cost $1,791.44 Cost Type DNET Client …" at bounding box center [374, 494] width 364 height 239
click at [52, 455] on div "Faust Furnishing Exterior Sonoma Outdoor Sofa, Washed Brown Team View Client Vi…" at bounding box center [572, 278] width 1145 height 557
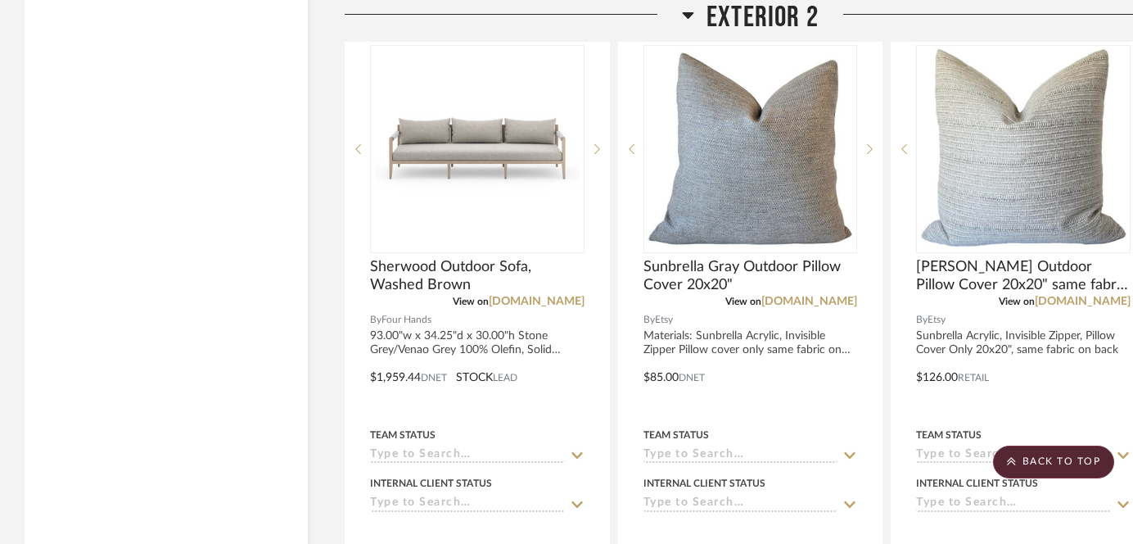
scroll to position [18190, 0]
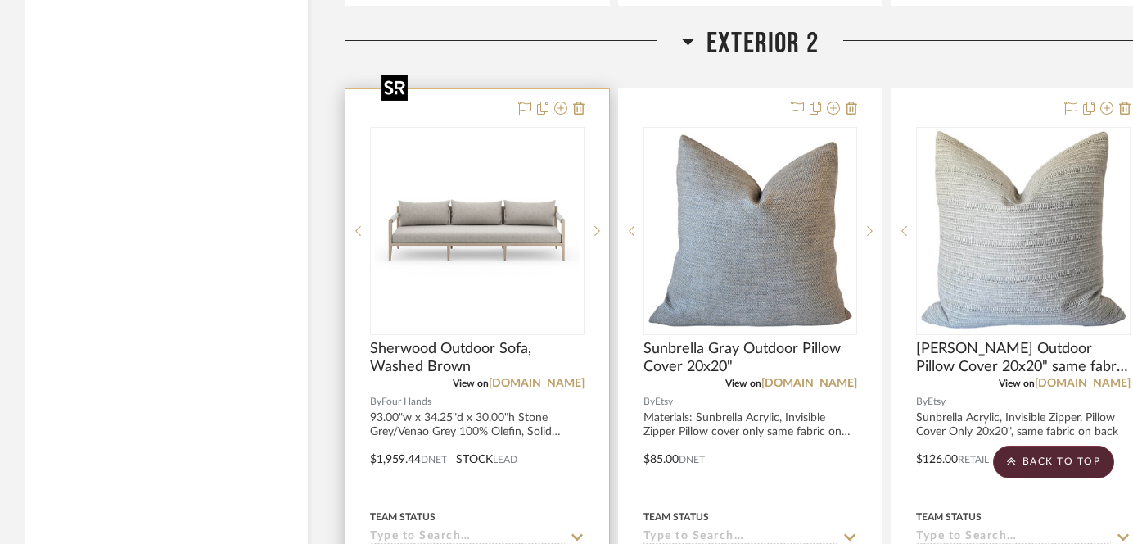
click at [0, 0] on img at bounding box center [0, 0] width 0 height 0
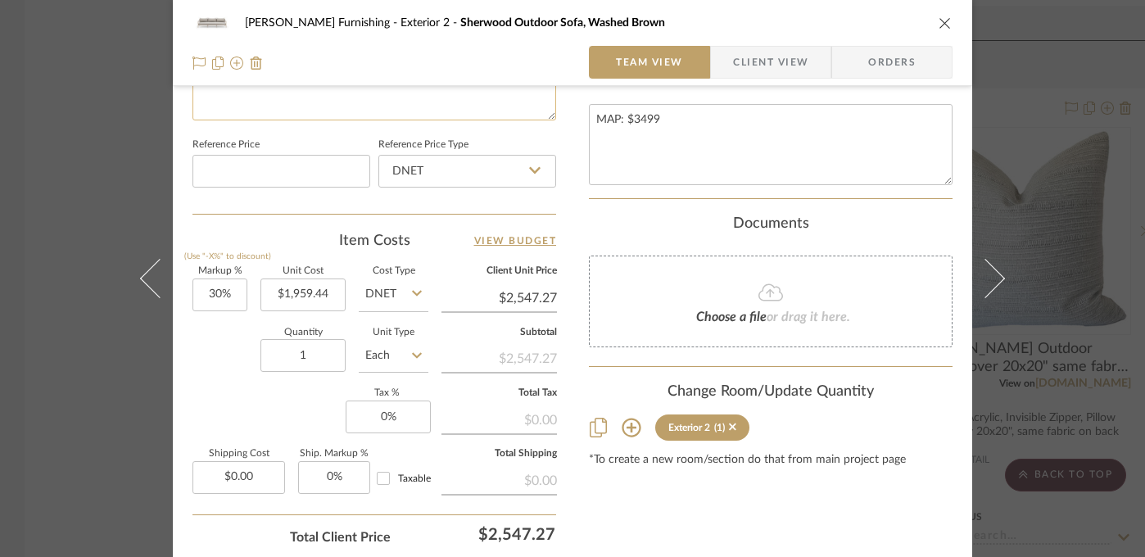
scroll to position [891, 0]
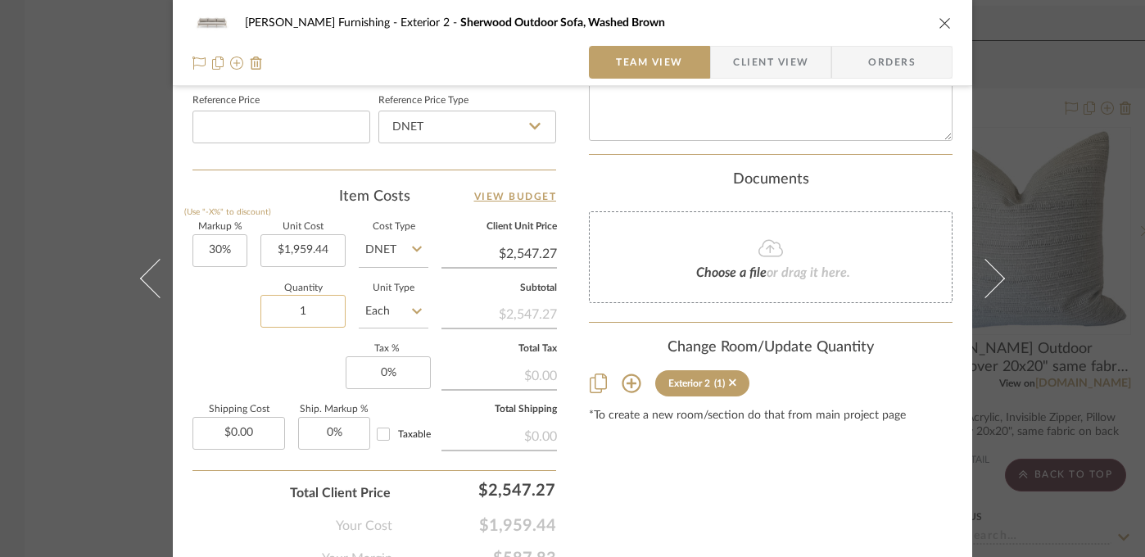
click at [306, 314] on input "1" at bounding box center [302, 311] width 85 height 33
type input "2"
click at [219, 362] on div "Markup % (Use "-X%" to discount) 30% Unit Cost $1,959.44 Cost Type DNET Client …" at bounding box center [374, 342] width 364 height 239
click at [61, 386] on div "Faust Furnishing Exterior 2 Sherwood Outdoor Sofa, Washed Brown Team View Clien…" at bounding box center [572, 278] width 1145 height 557
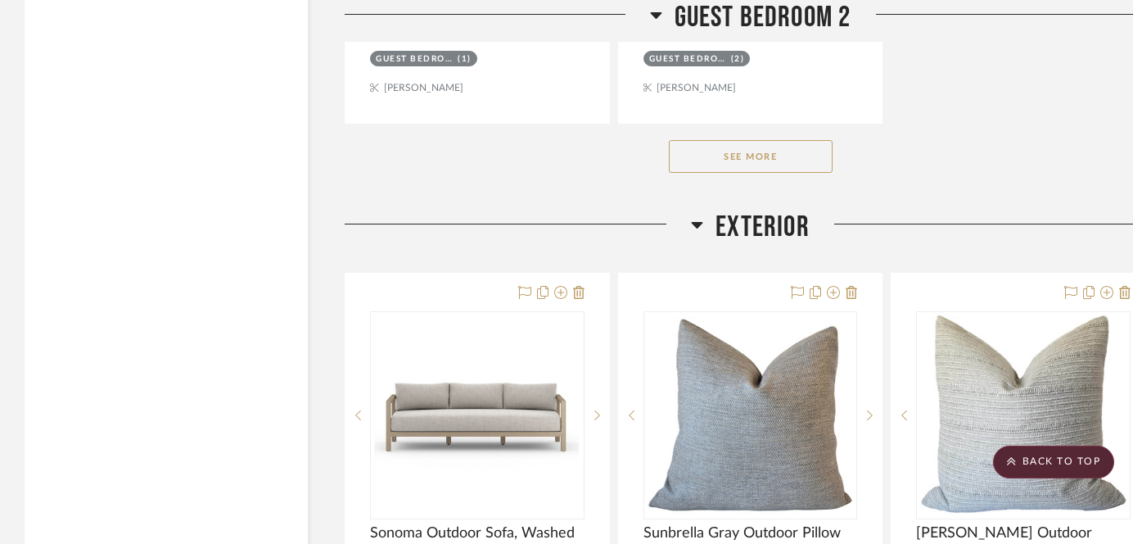
scroll to position [16476, 0]
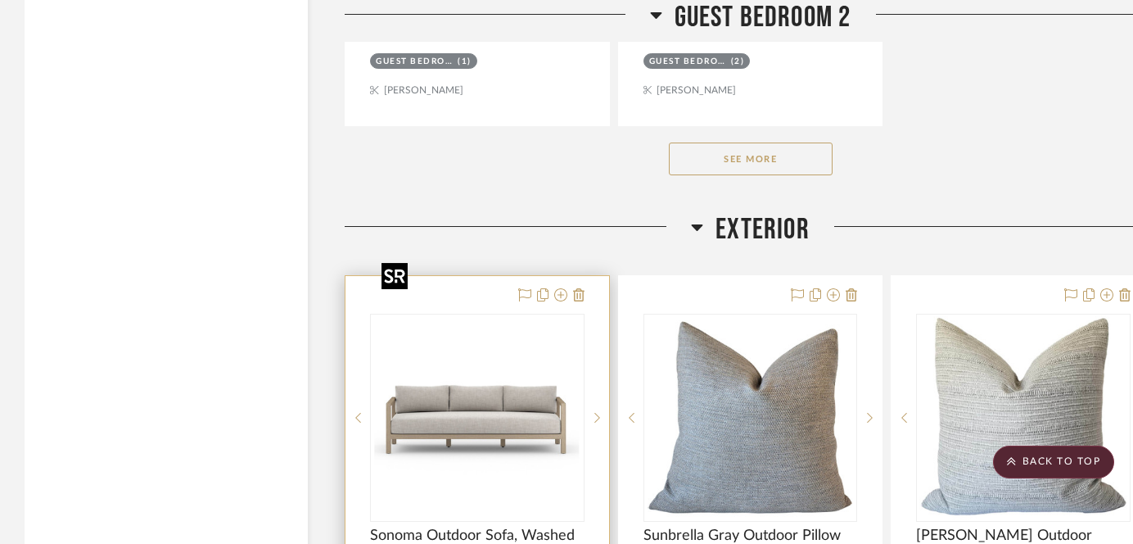
click at [502, 315] on img "0" at bounding box center [477, 417] width 205 height 205
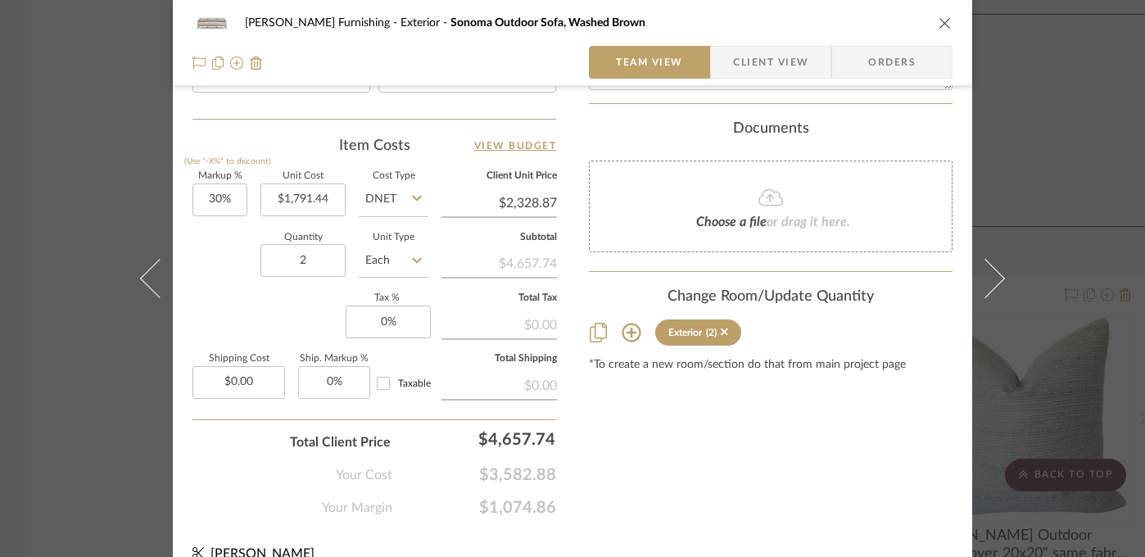
scroll to position [965, 0]
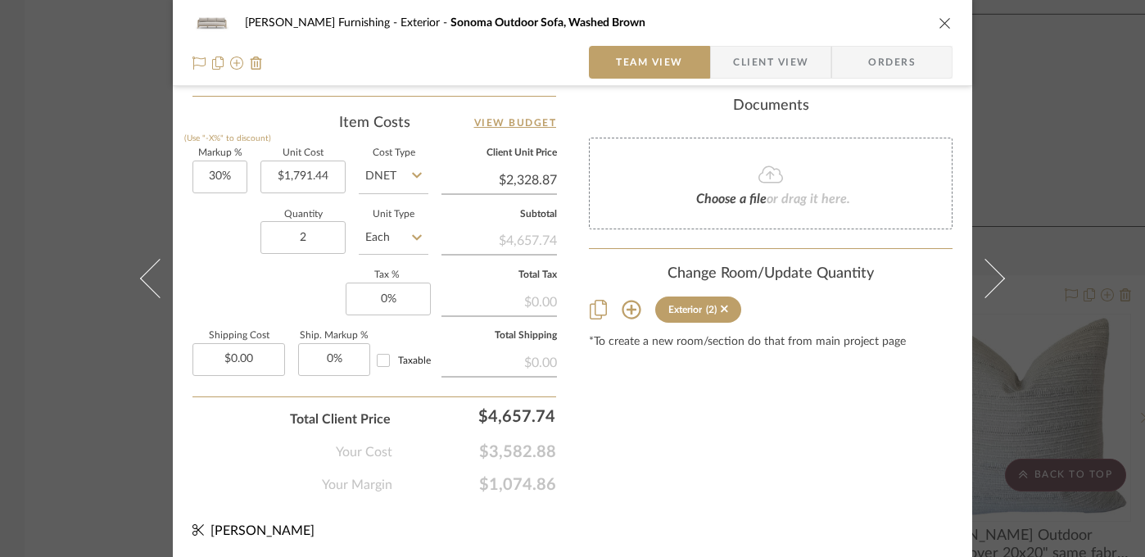
click at [87, 450] on div "Faust Furnishing Exterior Sonoma Outdoor Sofa, Washed Brown Team View Client Vi…" at bounding box center [572, 278] width 1145 height 557
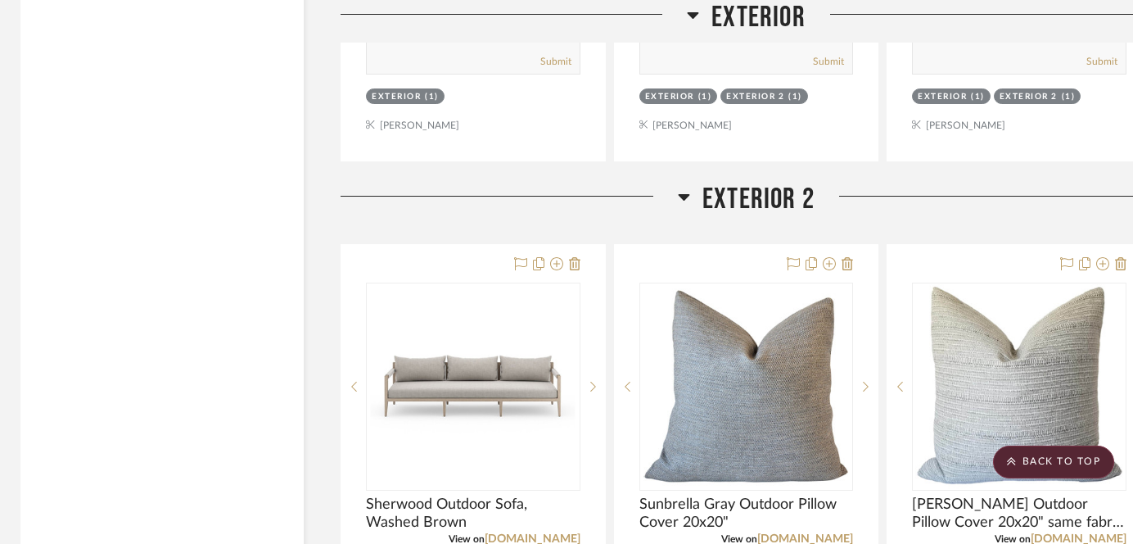
scroll to position [18033, 4]
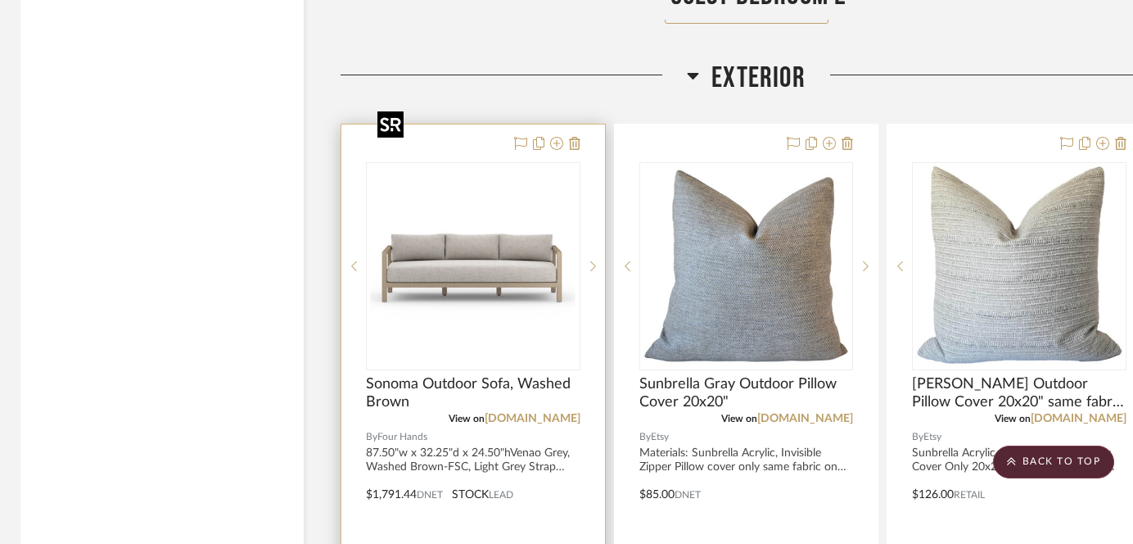
click at [474, 192] on img "0" at bounding box center [473, 266] width 205 height 205
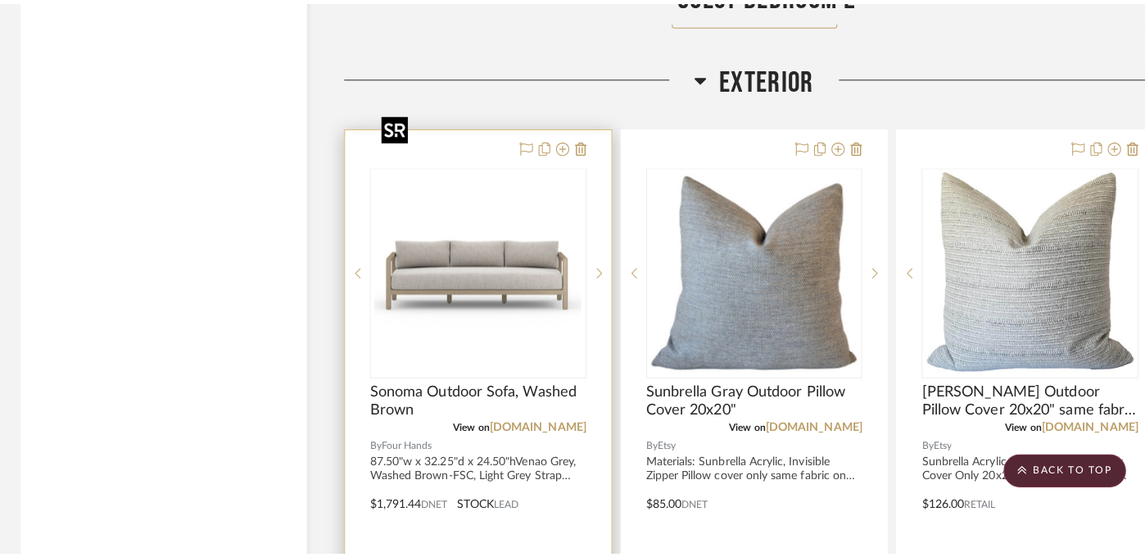
scroll to position [0, 0]
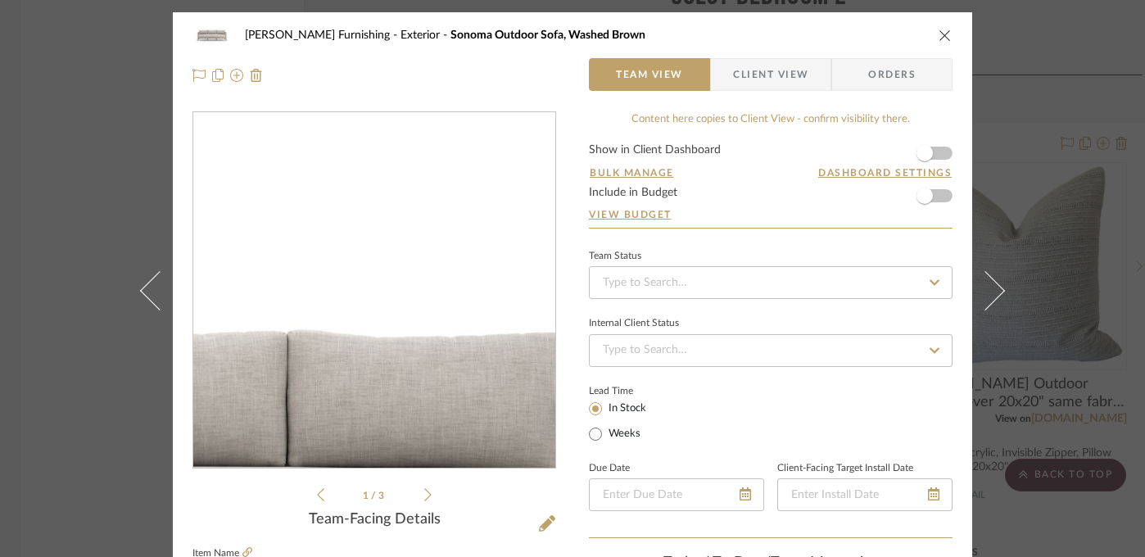
click at [443, 222] on img "0" at bounding box center [374, 290] width 355 height 355
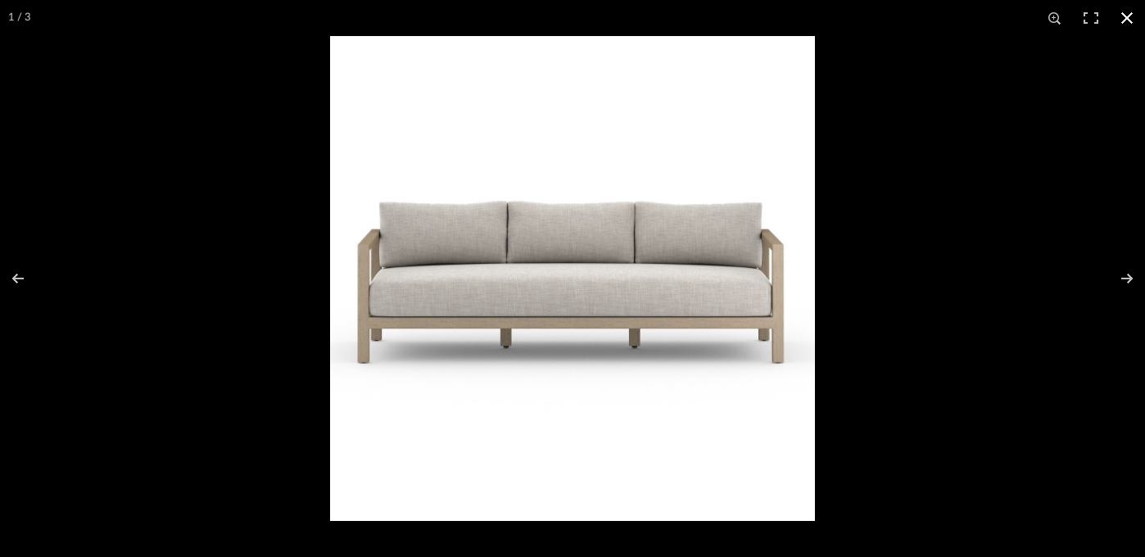
click at [282, 147] on div at bounding box center [572, 278] width 1145 height 557
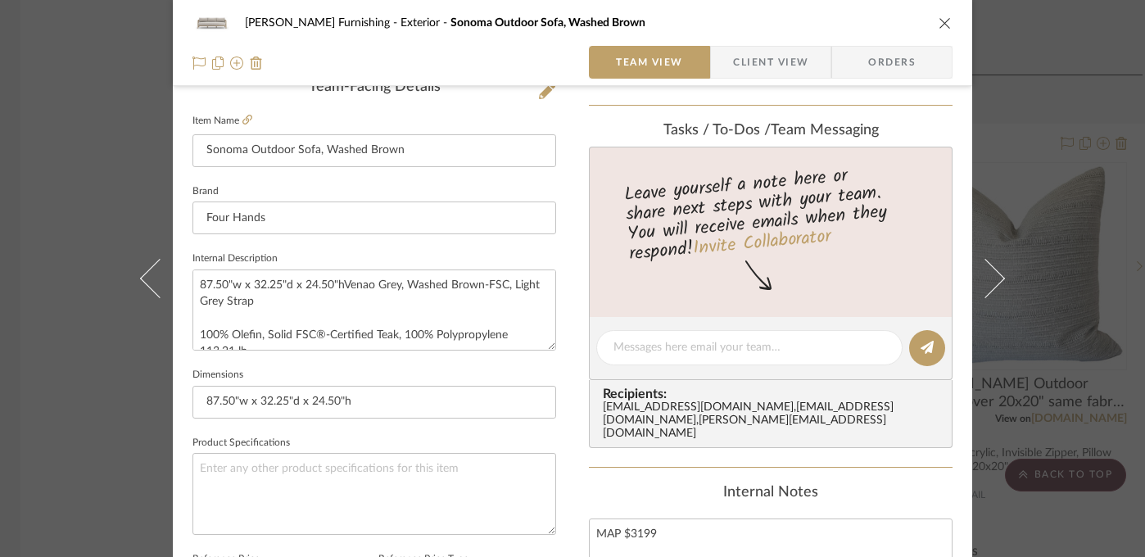
scroll to position [433, 0]
click at [90, 82] on div "Faust Furnishing Exterior Sonoma Outdoor Sofa, Washed Brown Team View Client Vi…" at bounding box center [572, 278] width 1145 height 557
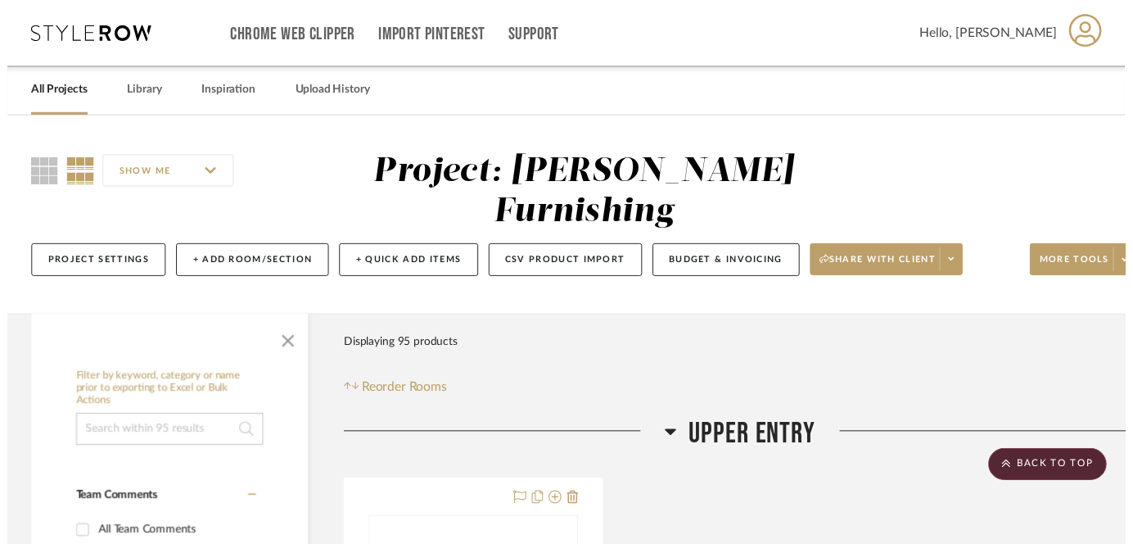
scroll to position [16627, 4]
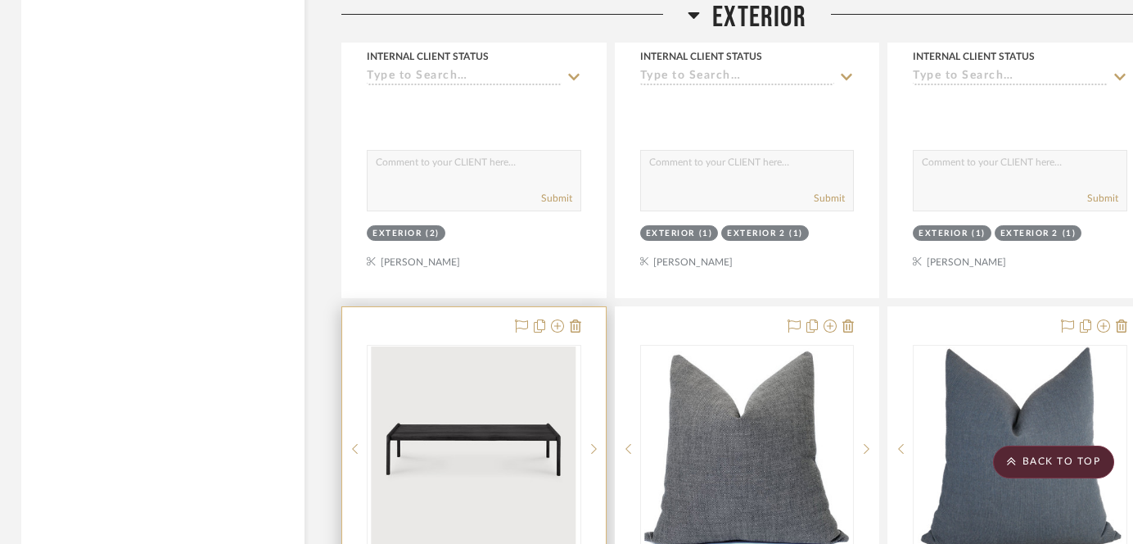
click at [0, 0] on img at bounding box center [0, 0] width 0 height 0
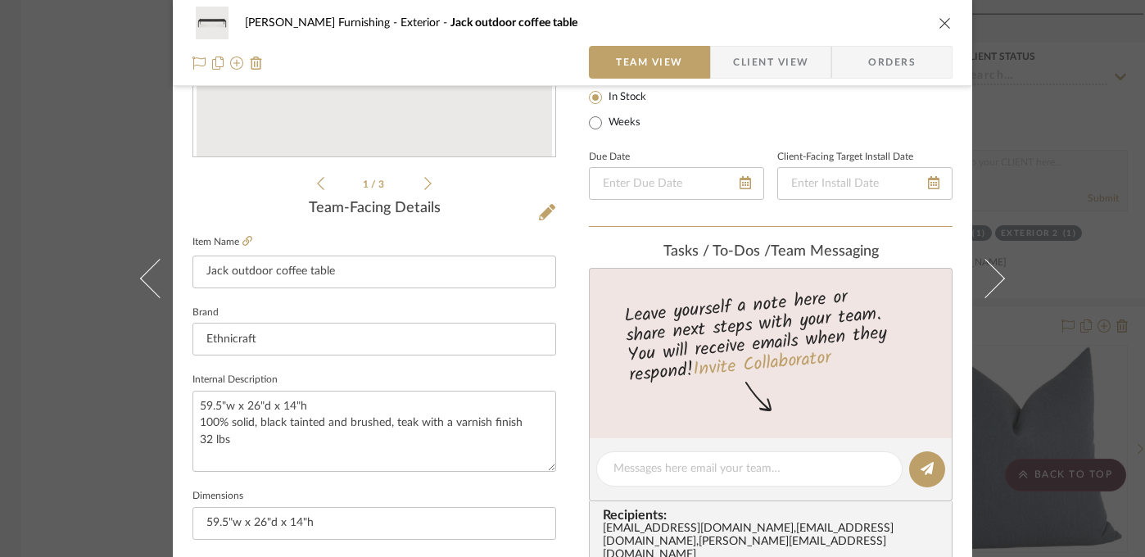
scroll to position [362, 0]
